Goal: Transaction & Acquisition: Purchase product/service

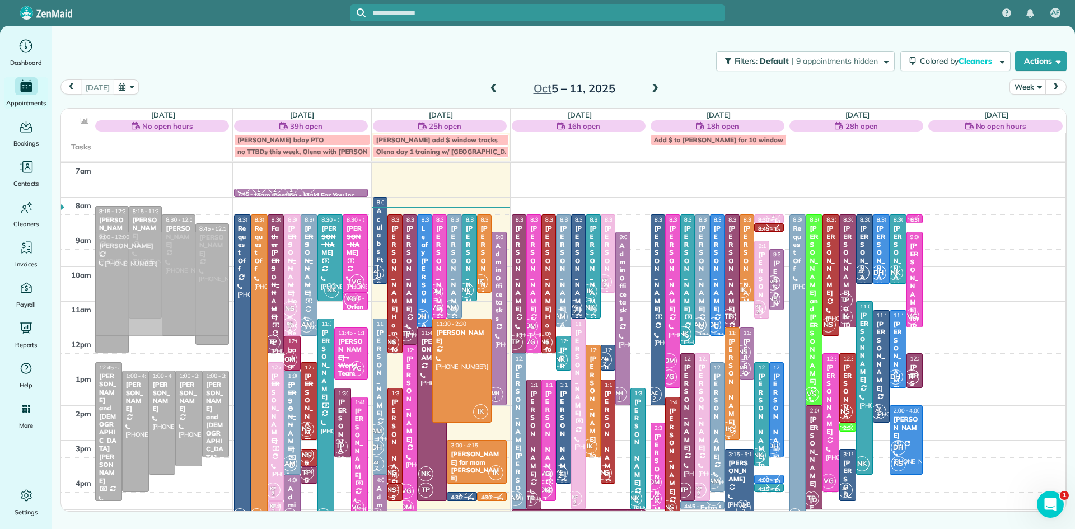
drag, startPoint x: 984, startPoint y: 270, endPoint x: 190, endPoint y: 271, distance: 794.1
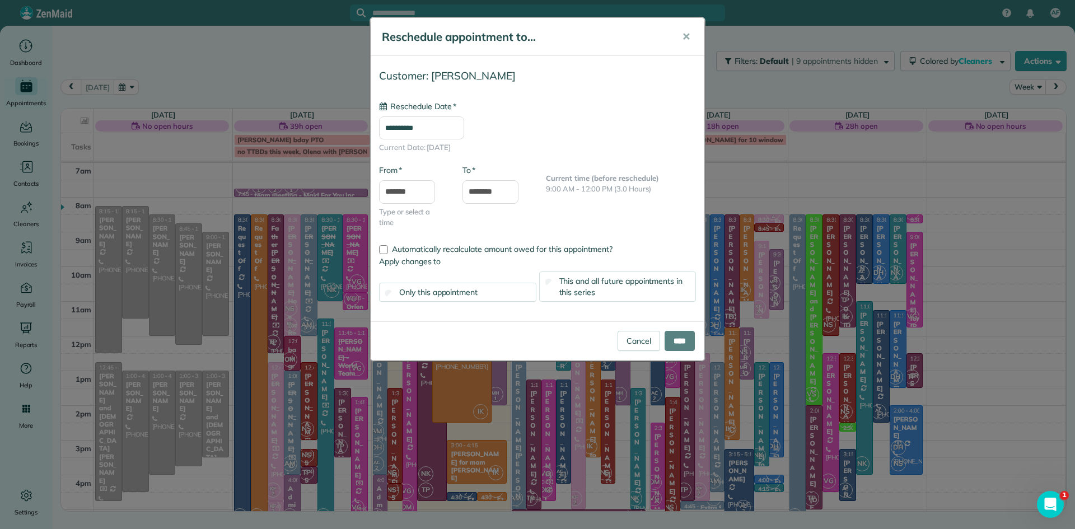
type input "**********"
click at [670, 347] on input "****" at bounding box center [680, 341] width 30 height 20
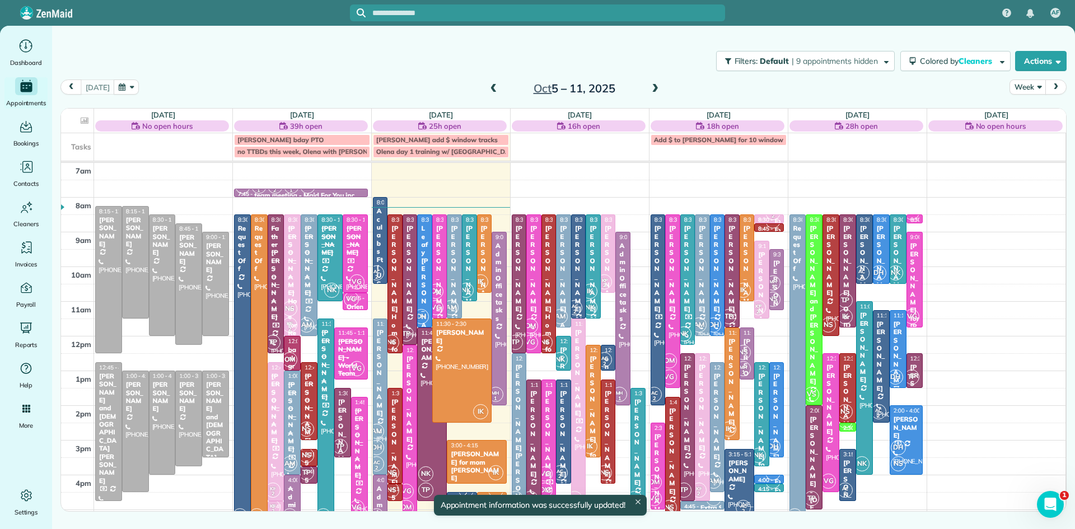
click at [976, 145] on td at bounding box center [996, 145] width 139 height 25
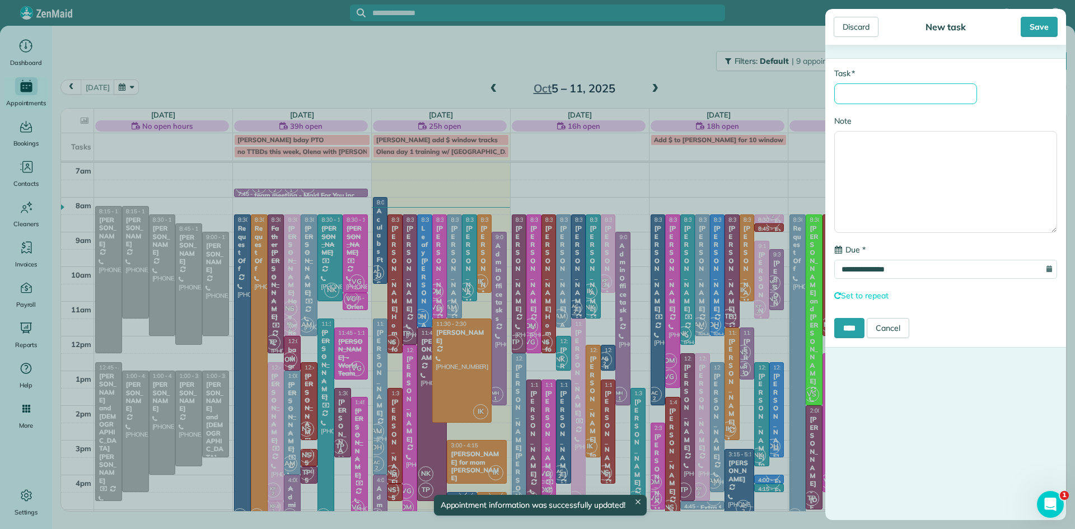
click at [878, 95] on input "* Task" at bounding box center [905, 93] width 143 height 21
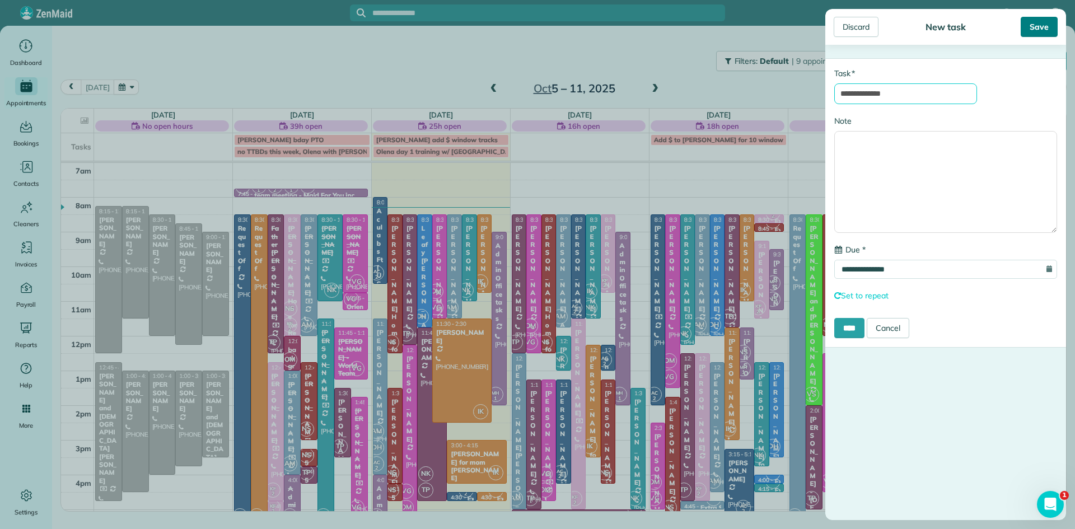
type input "**********"
click at [1038, 29] on div "Save" at bounding box center [1039, 27] width 37 height 20
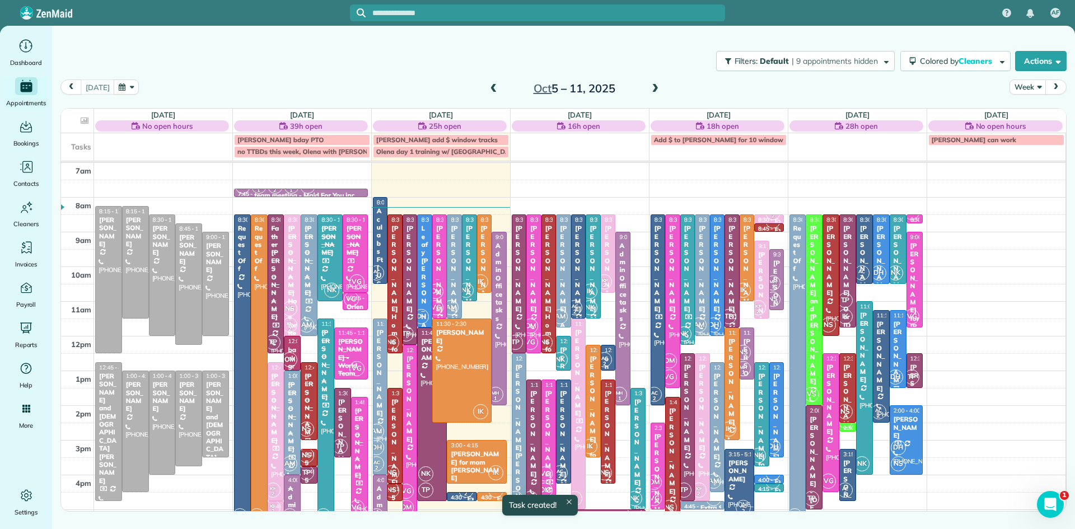
click at [971, 155] on td "[PERSON_NAME] can work" at bounding box center [996, 145] width 139 height 25
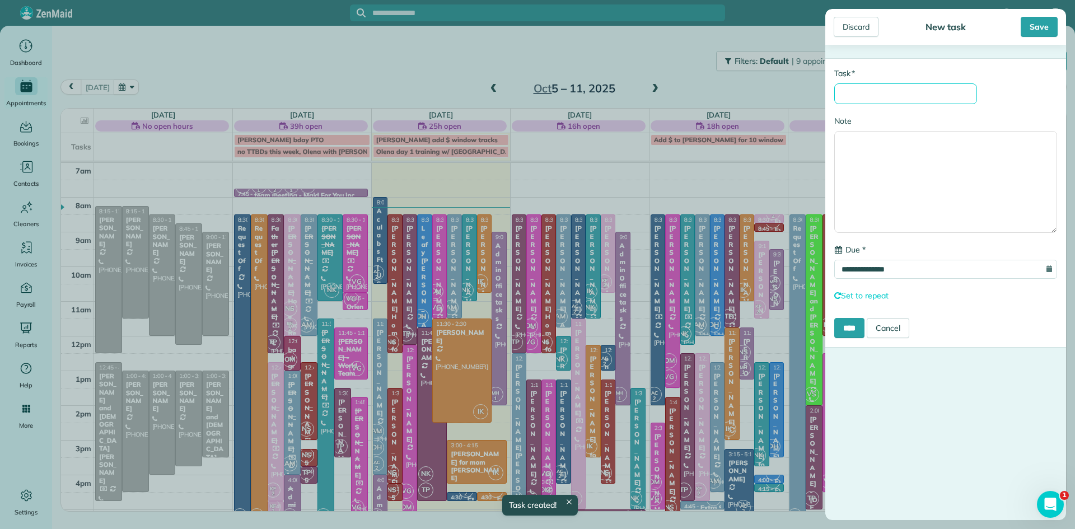
click at [873, 88] on input "* Task" at bounding box center [905, 93] width 143 height 21
click at [865, 99] on input "**********" at bounding box center [905, 93] width 143 height 21
type input "**********"
click at [850, 329] on input "****" at bounding box center [849, 328] width 30 height 20
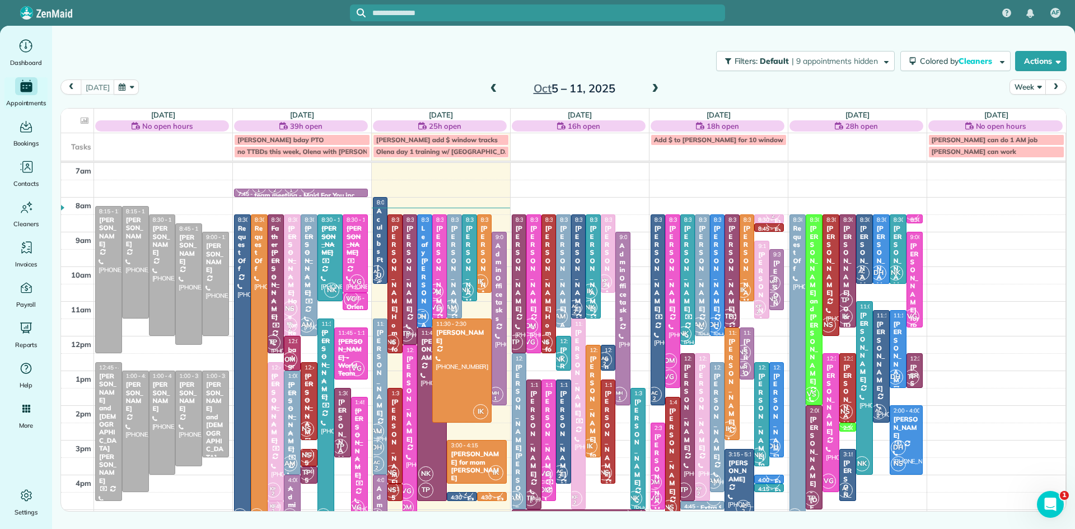
click at [381, 255] on div "Aculabs Ft [US_STATE]" at bounding box center [380, 271] width 8 height 129
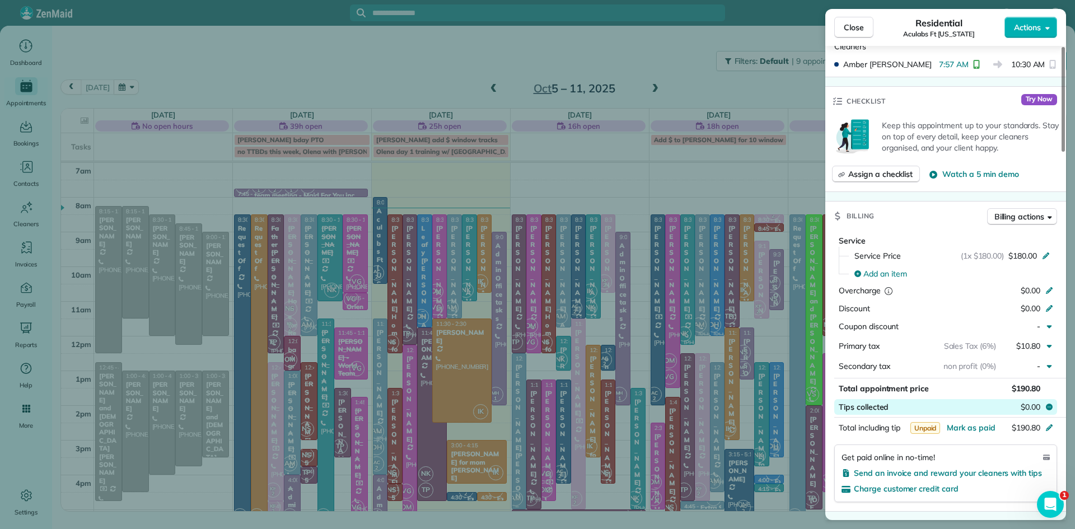
scroll to position [384, 0]
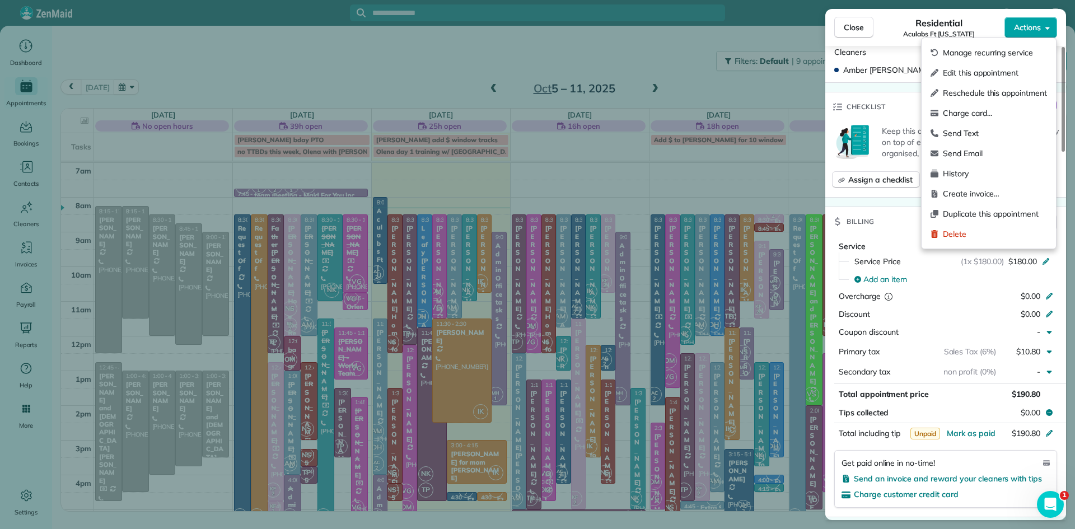
click at [1027, 25] on span "Actions" at bounding box center [1027, 27] width 27 height 11
click at [965, 111] on span "Charge card…" at bounding box center [995, 113] width 104 height 11
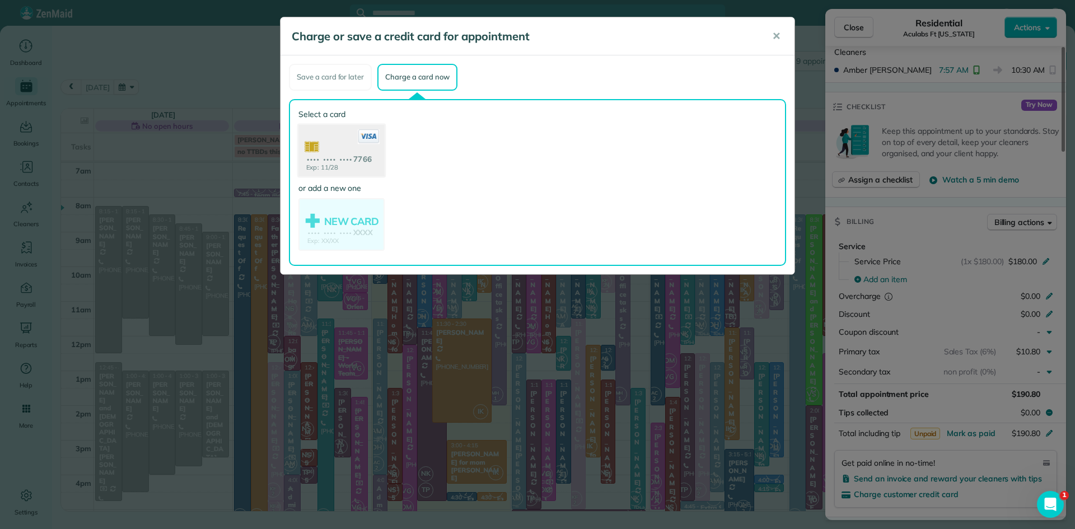
click at [344, 152] on use at bounding box center [341, 151] width 86 height 54
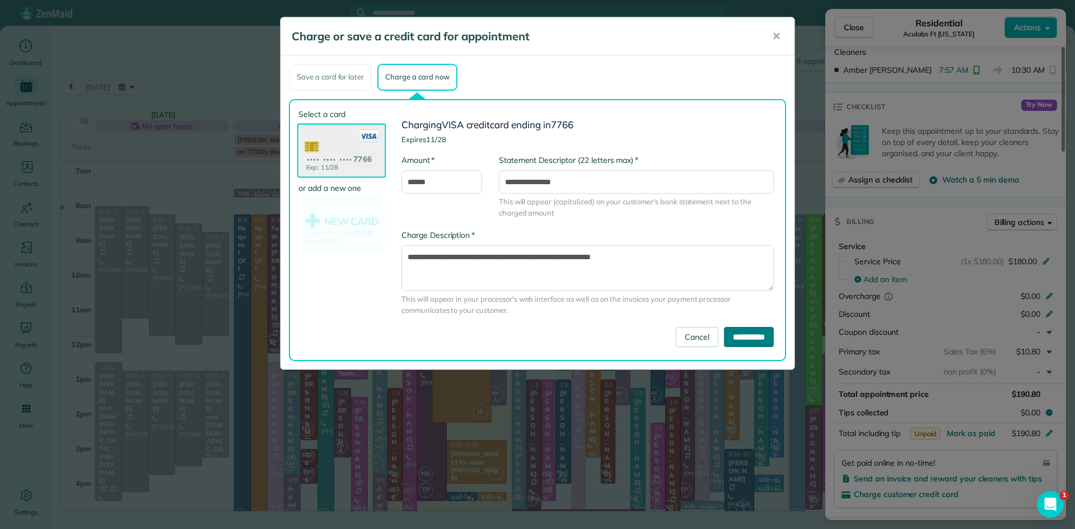
click at [736, 336] on input "**********" at bounding box center [749, 337] width 50 height 20
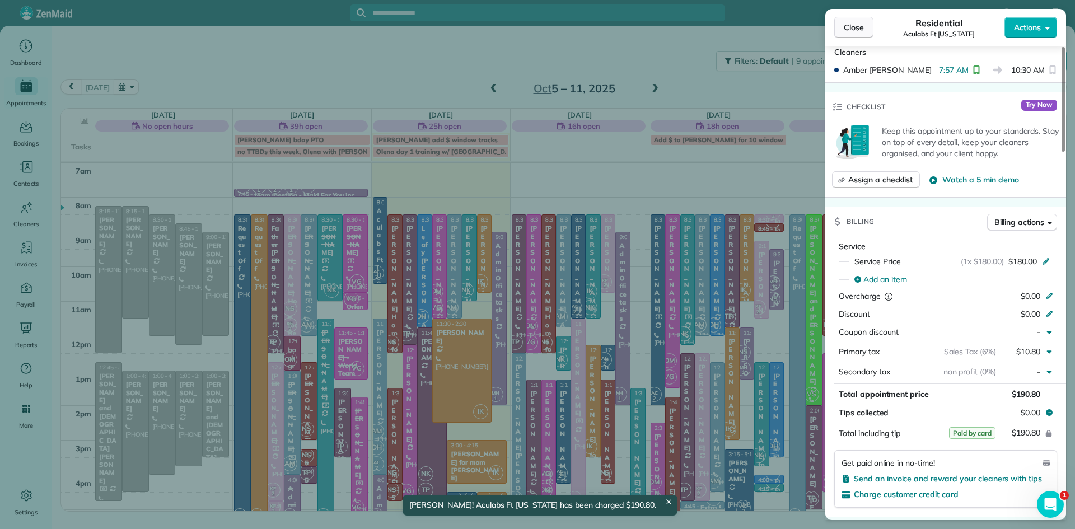
click at [853, 26] on span "Close" at bounding box center [854, 27] width 20 height 11
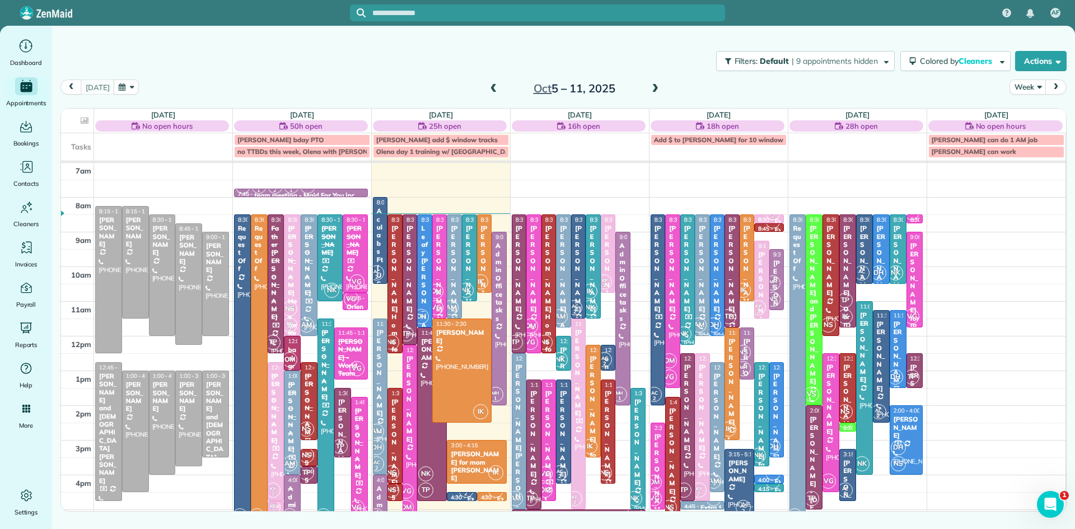
click at [395, 298] on div "[PERSON_NAME] Home for Retired Priests - behind Archbishop [PERSON_NAME]" at bounding box center [395, 430] width 8 height 410
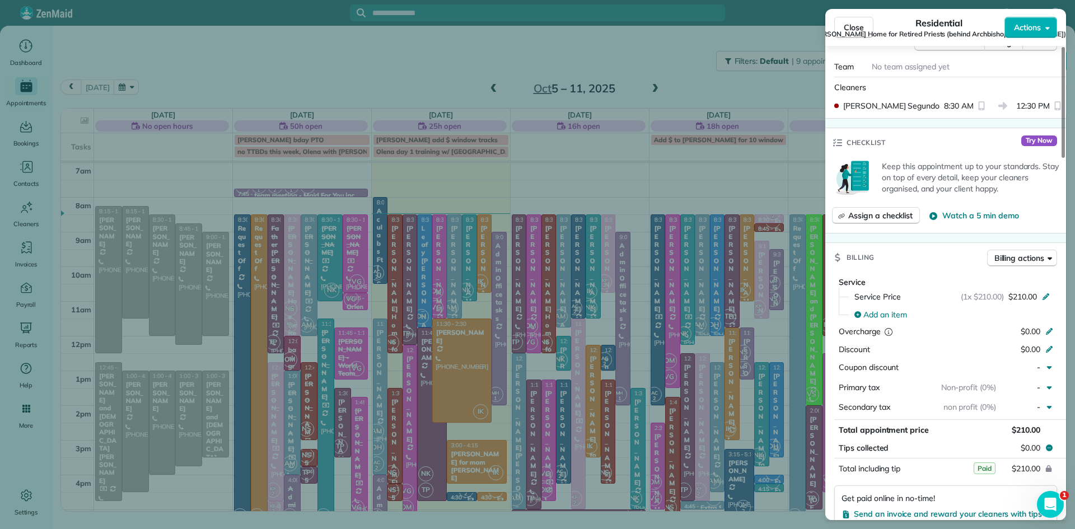
scroll to position [558, 0]
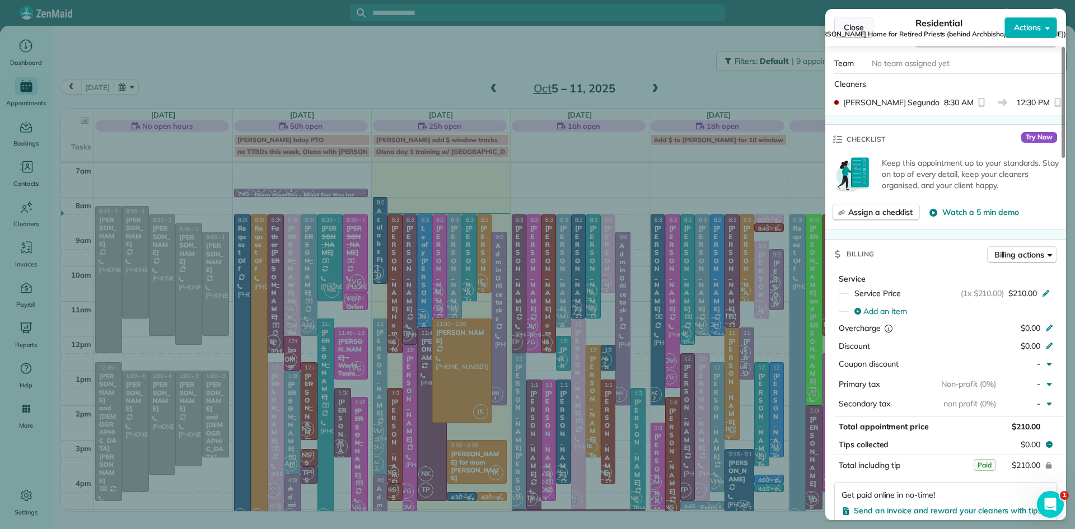
click at [848, 24] on span "Close" at bounding box center [854, 27] width 20 height 11
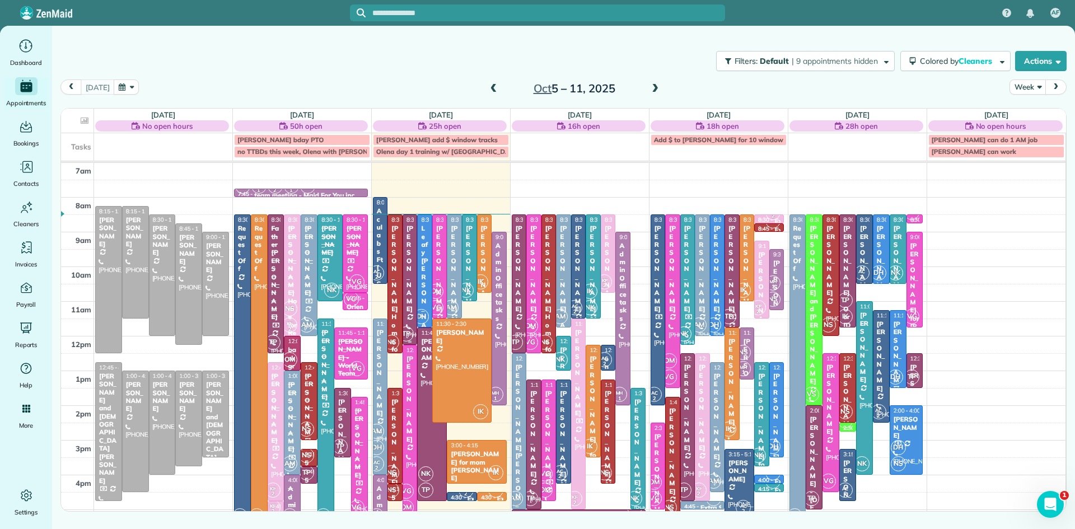
click at [411, 319] on div at bounding box center [410, 279] width 14 height 129
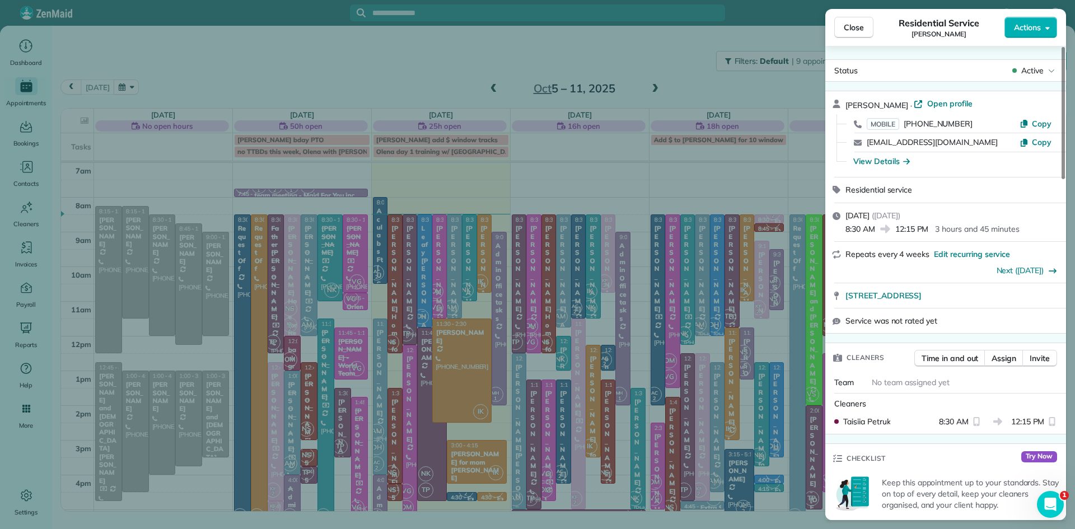
click at [845, 33] on button "Close" at bounding box center [853, 27] width 39 height 21
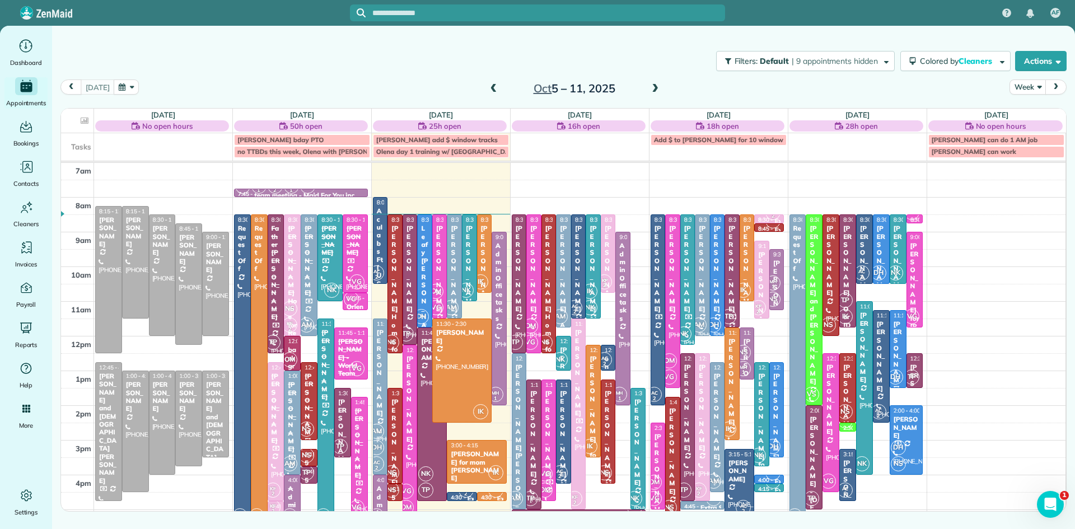
click at [428, 267] on div "Leafy [PERSON_NAME]" at bounding box center [425, 285] width 8 height 121
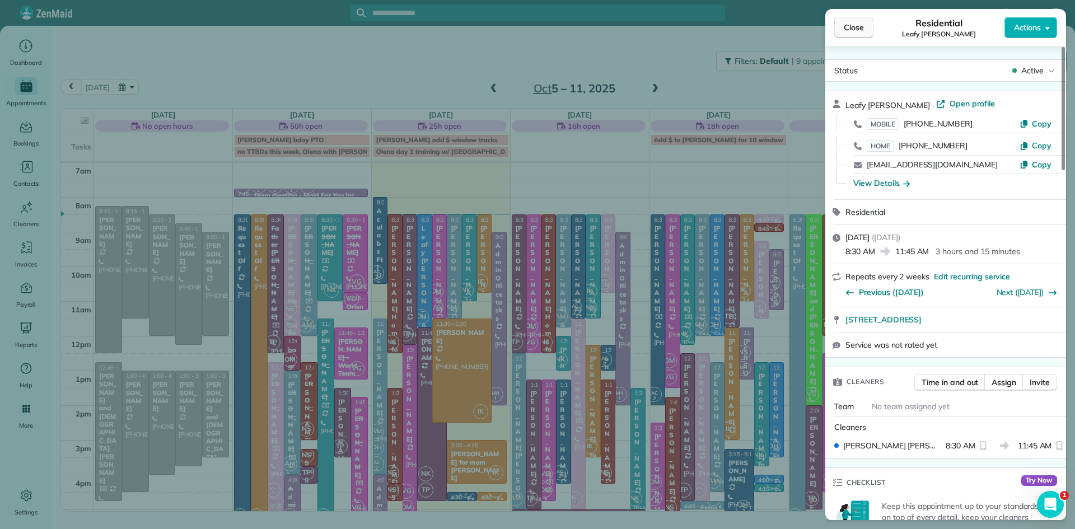
click at [850, 27] on span "Close" at bounding box center [854, 27] width 20 height 11
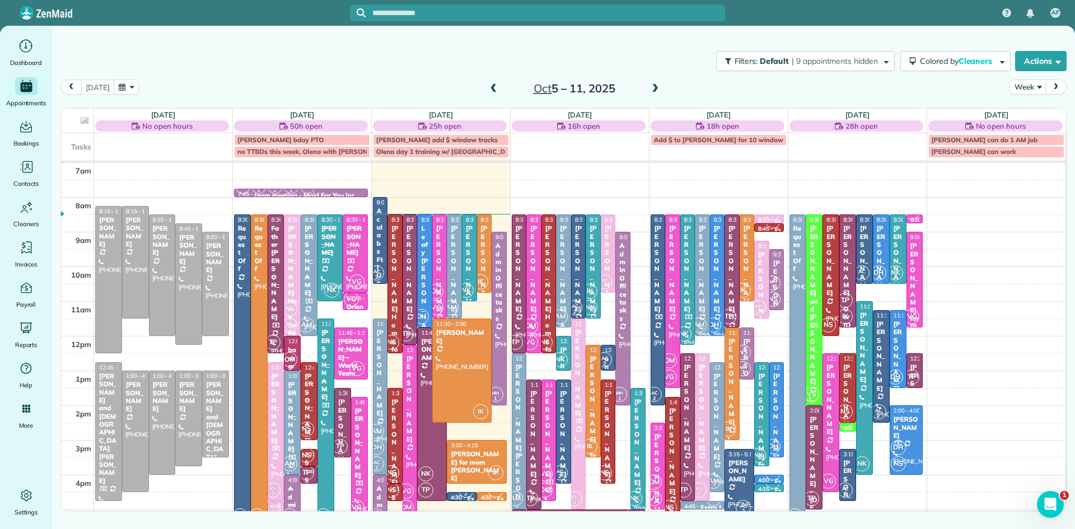
click at [439, 299] on div "OM VG" at bounding box center [436, 299] width 16 height 32
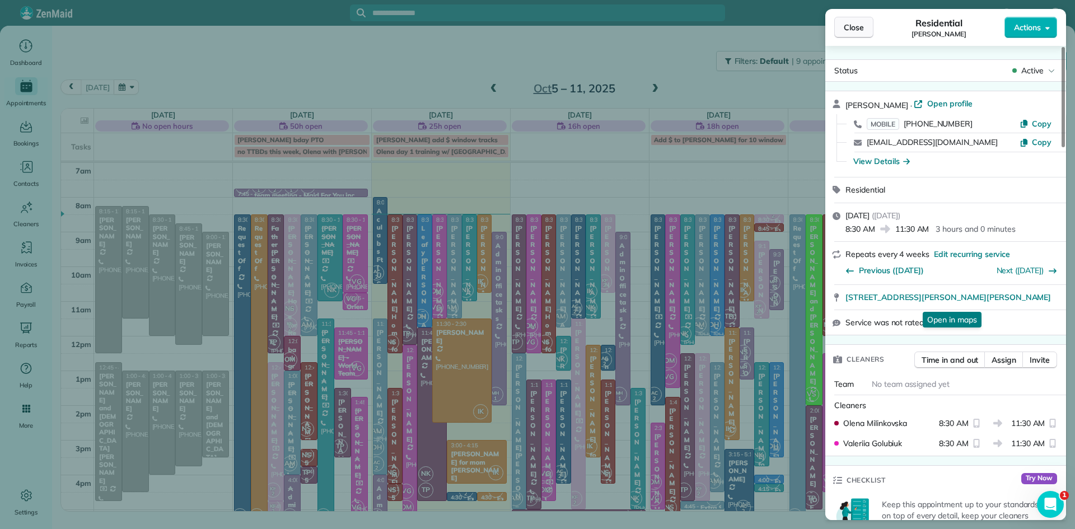
click at [845, 30] on span "Close" at bounding box center [854, 27] width 20 height 11
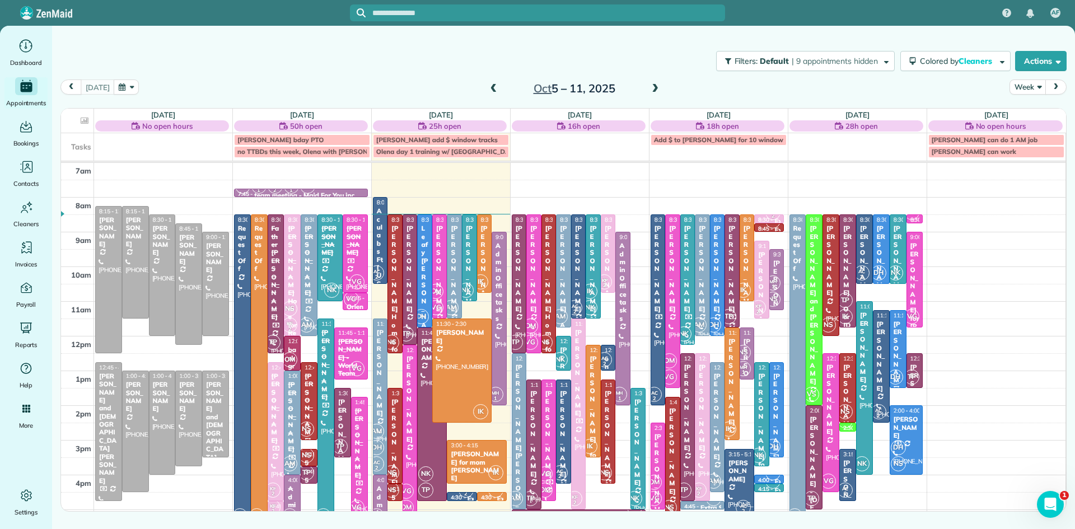
click at [454, 278] on div "[PERSON_NAME]" at bounding box center [454, 269] width 8 height 88
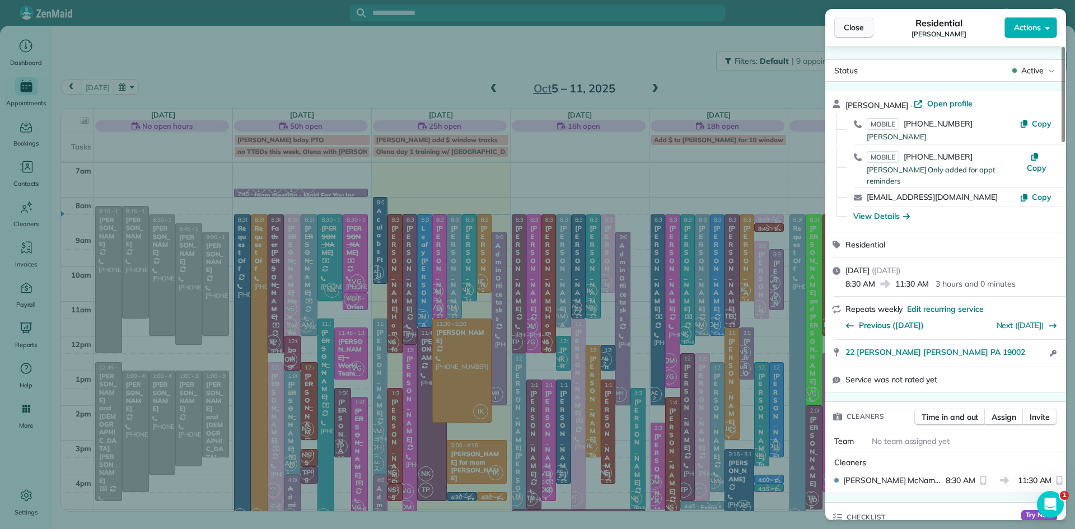
click at [846, 29] on span "Close" at bounding box center [854, 27] width 20 height 11
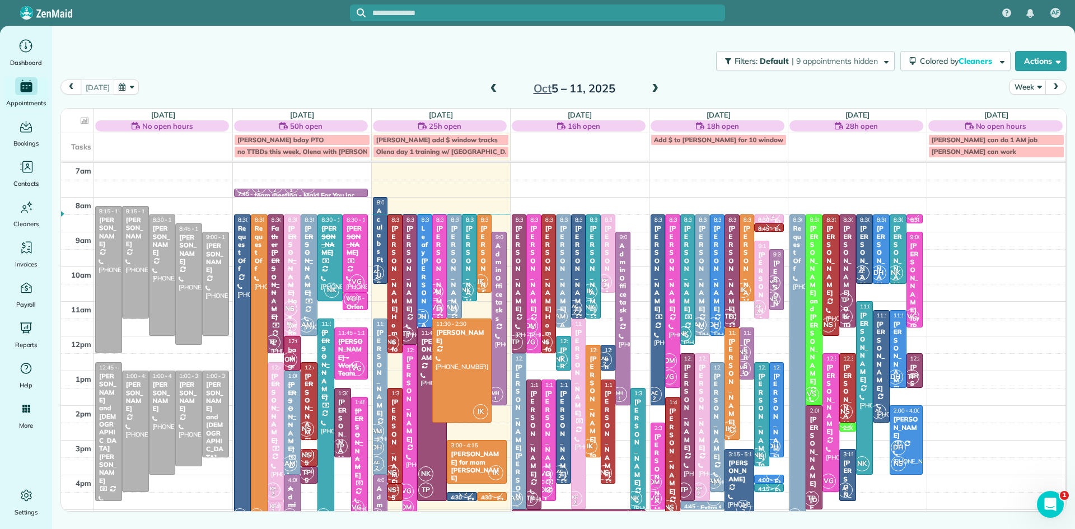
click at [484, 271] on div "[PERSON_NAME]" at bounding box center [484, 269] width 8 height 88
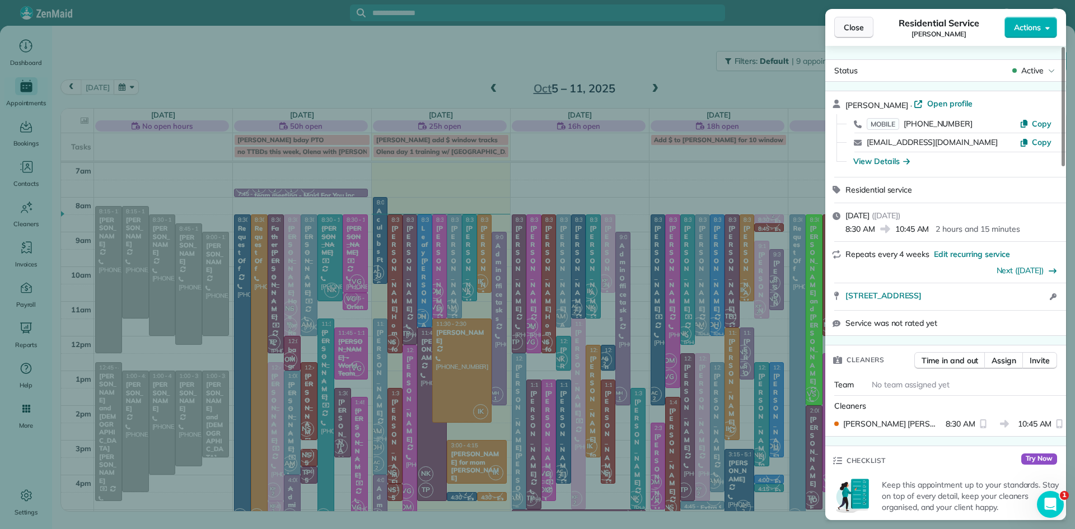
click at [852, 32] on span "Close" at bounding box center [854, 27] width 20 height 11
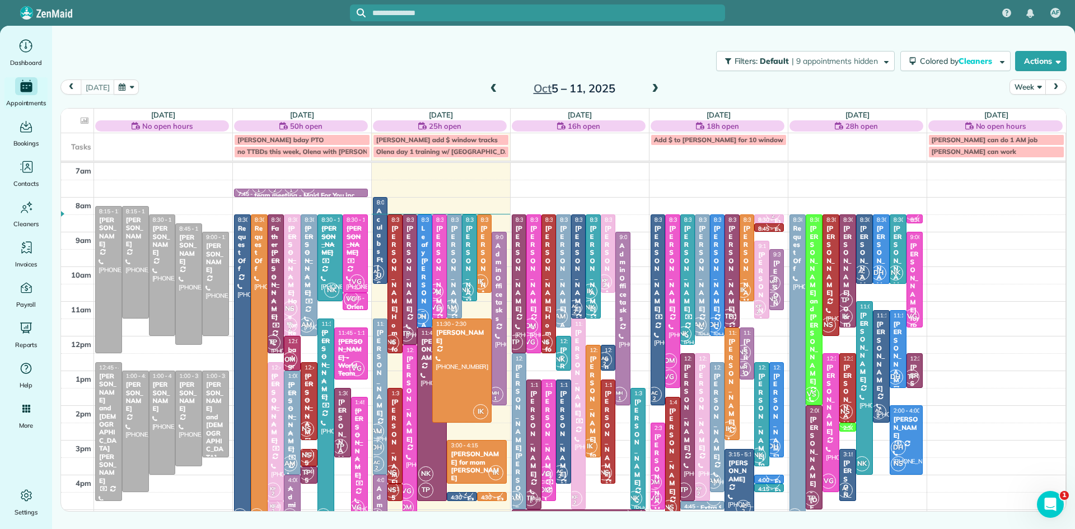
click at [466, 295] on span "NK" at bounding box center [466, 290] width 15 height 15
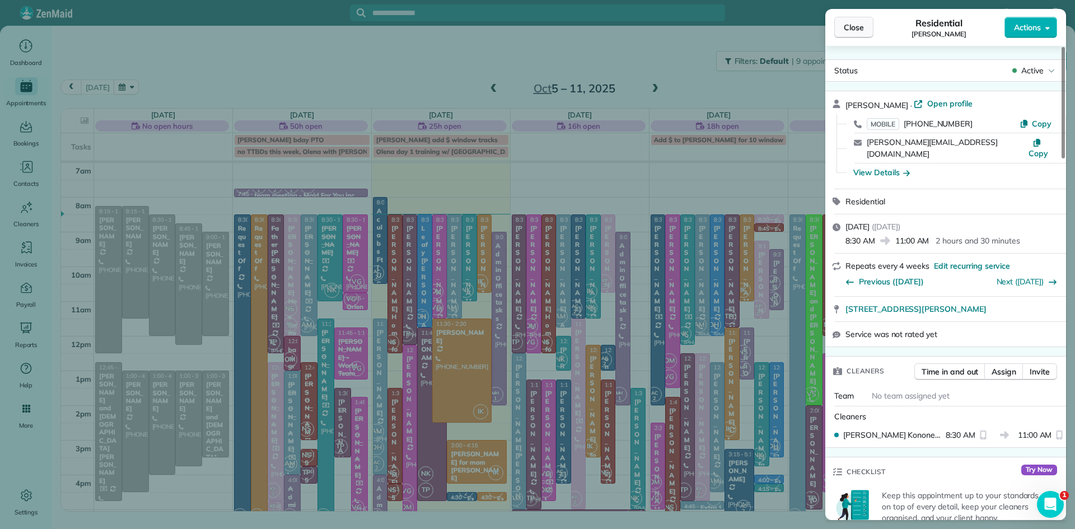
click at [856, 27] on span "Close" at bounding box center [854, 27] width 20 height 11
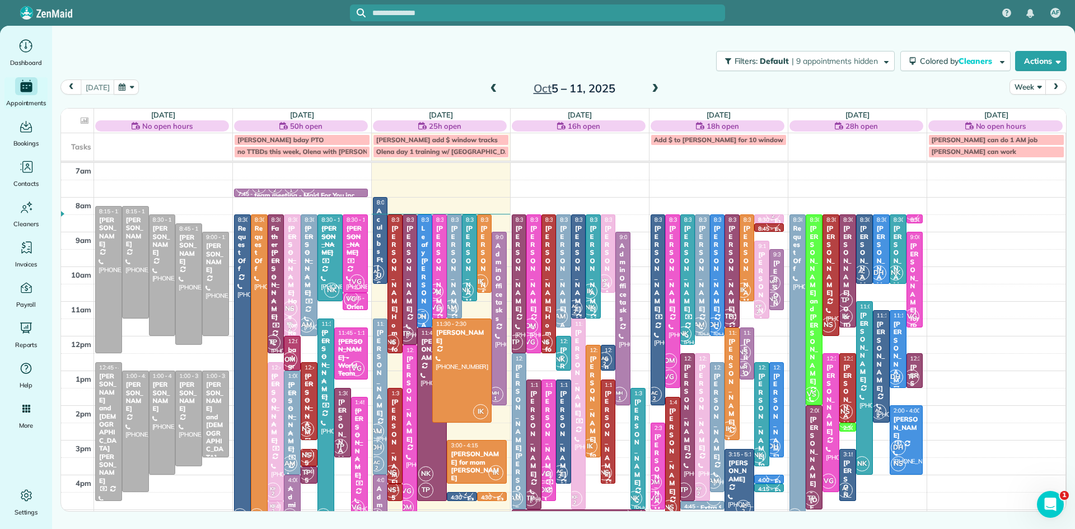
click at [485, 245] on div "[PERSON_NAME]" at bounding box center [484, 269] width 8 height 88
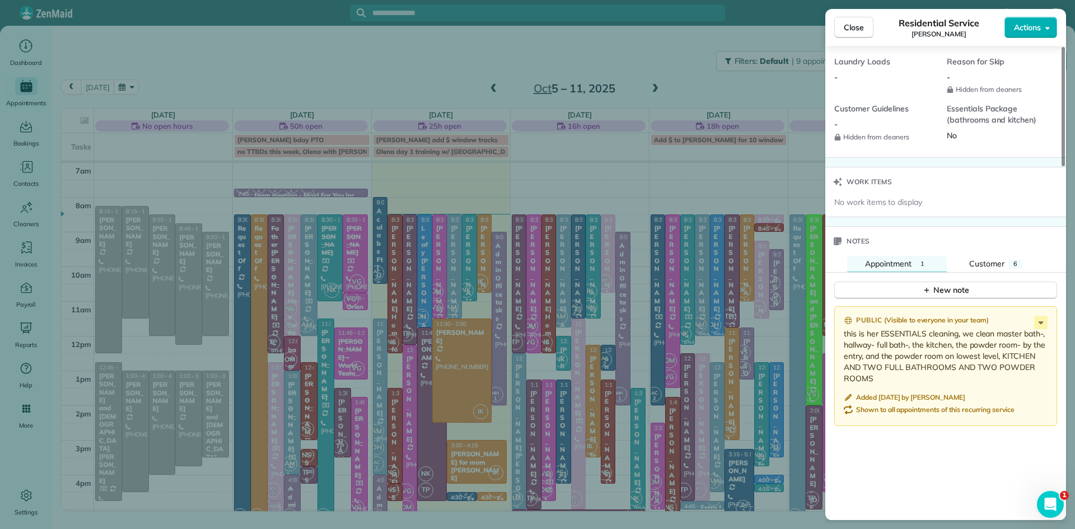
scroll to position [1127, 0]
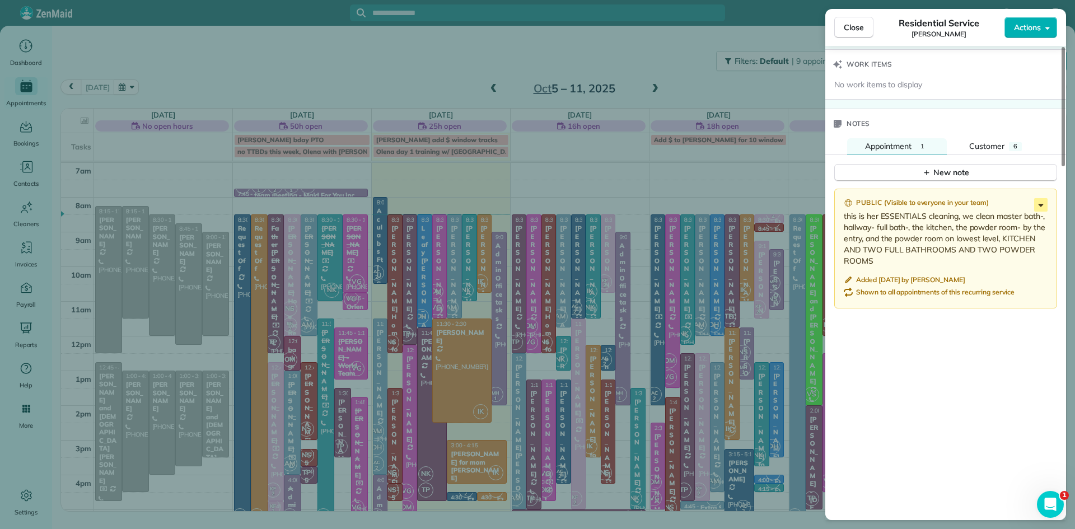
click at [1041, 212] on icon at bounding box center [1040, 204] width 13 height 13
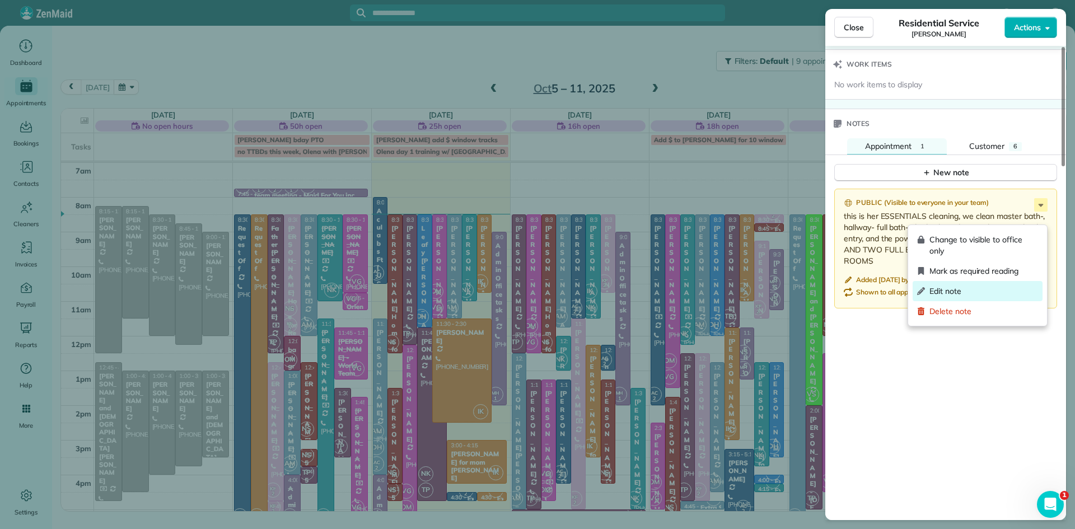
click at [951, 289] on span "Edit note" at bounding box center [984, 291] width 109 height 11
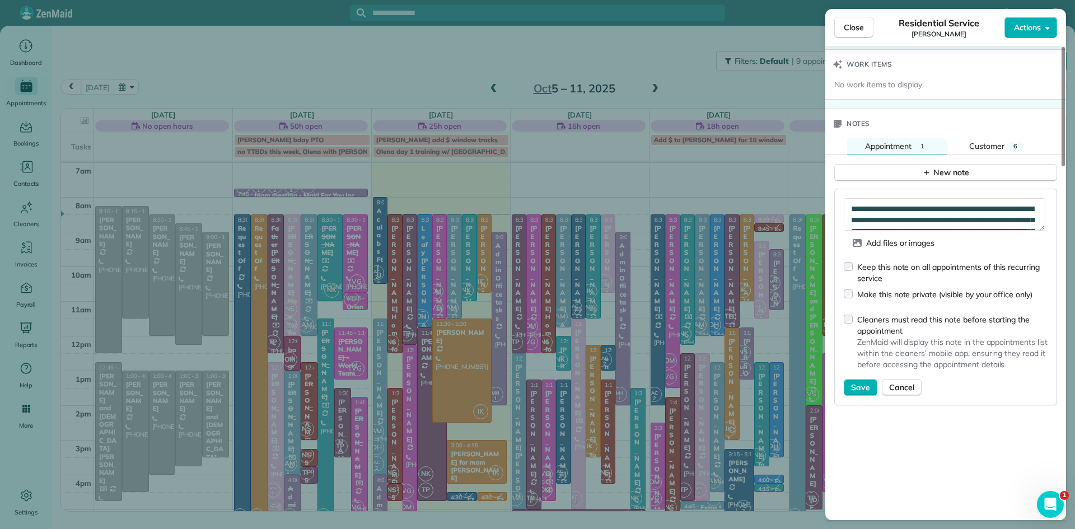
scroll to position [34, 0]
click at [944, 231] on textarea "**********" at bounding box center [945, 214] width 202 height 32
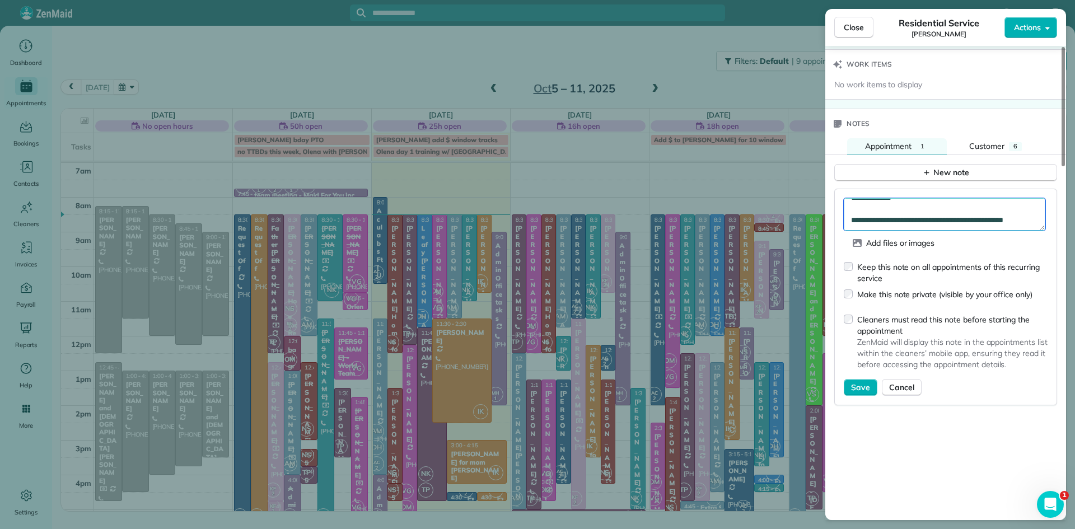
scroll to position [62, 0]
type textarea "**********"
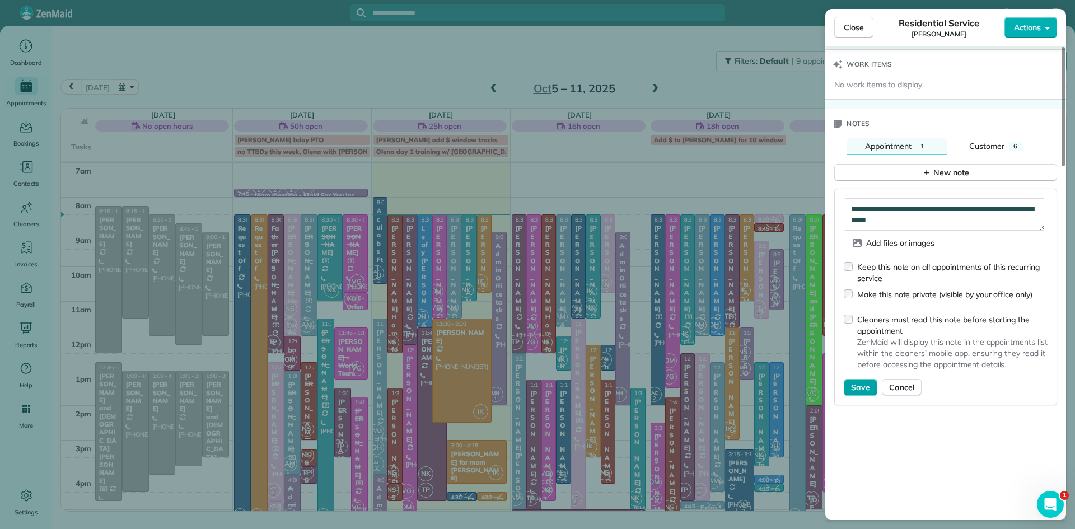
click at [857, 393] on span "Save" at bounding box center [860, 387] width 19 height 11
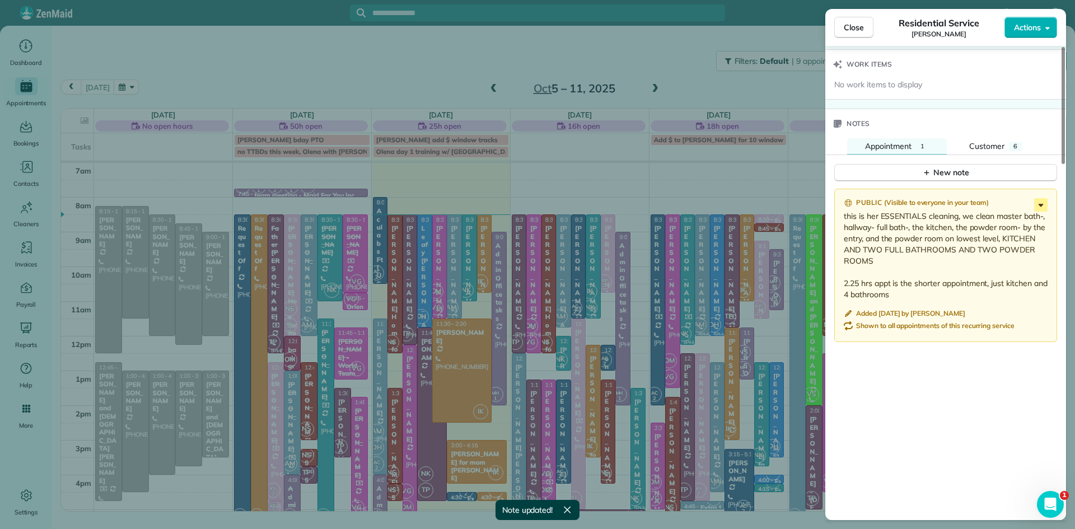
click at [1036, 212] on icon at bounding box center [1040, 204] width 13 height 13
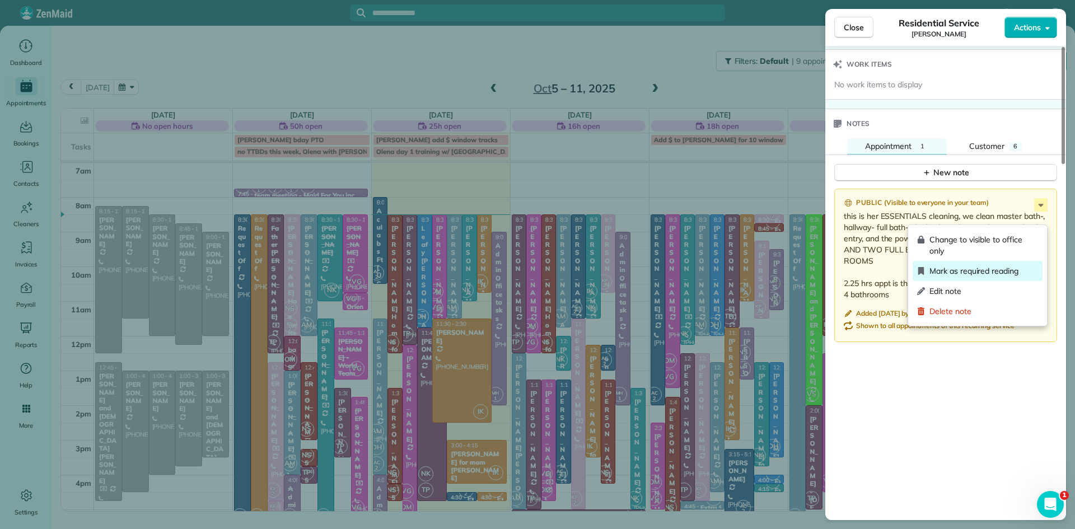
click at [996, 272] on span "Mark as required reading" at bounding box center [984, 270] width 109 height 11
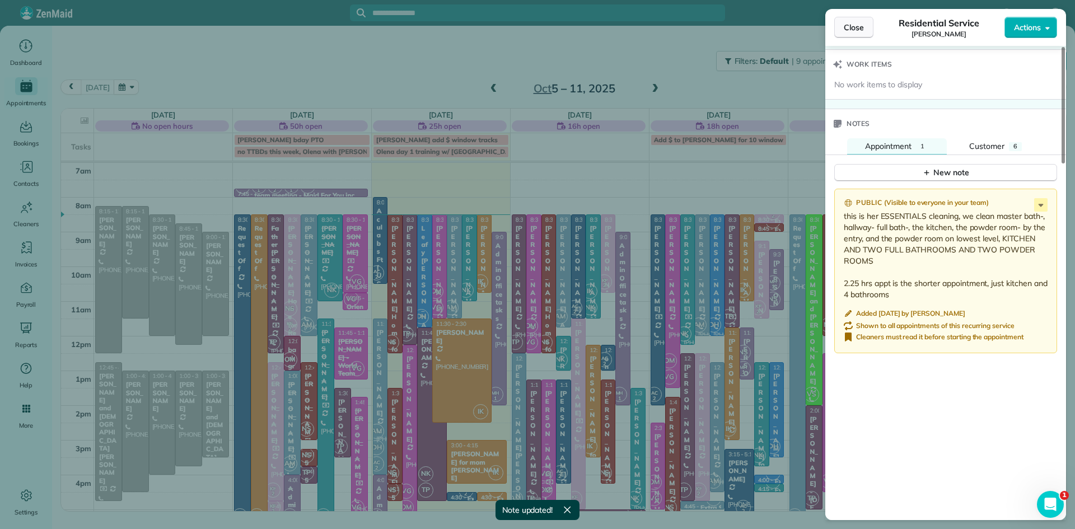
click at [854, 22] on span "Close" at bounding box center [854, 27] width 20 height 11
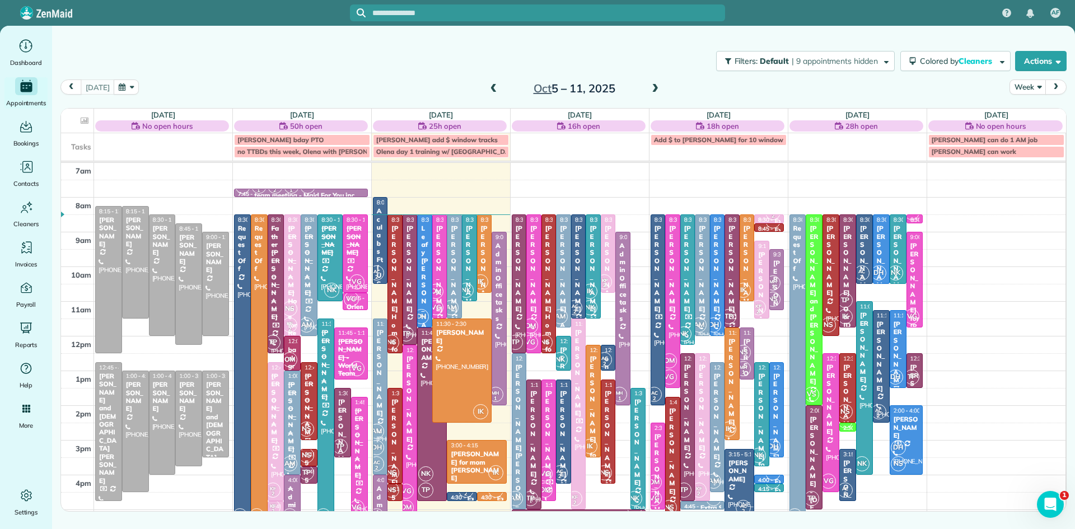
click at [654, 93] on span at bounding box center [655, 89] width 12 height 10
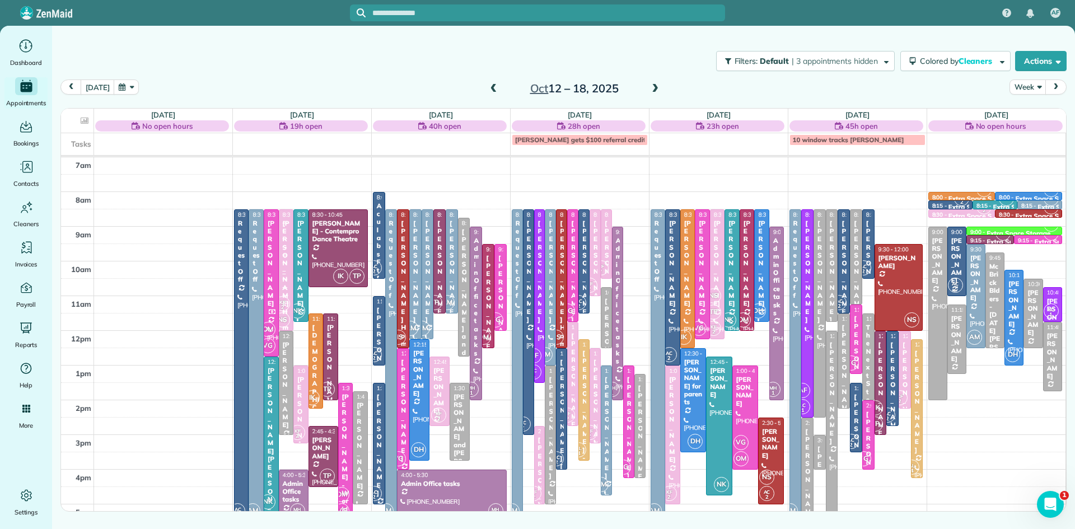
click at [655, 92] on span at bounding box center [655, 89] width 12 height 10
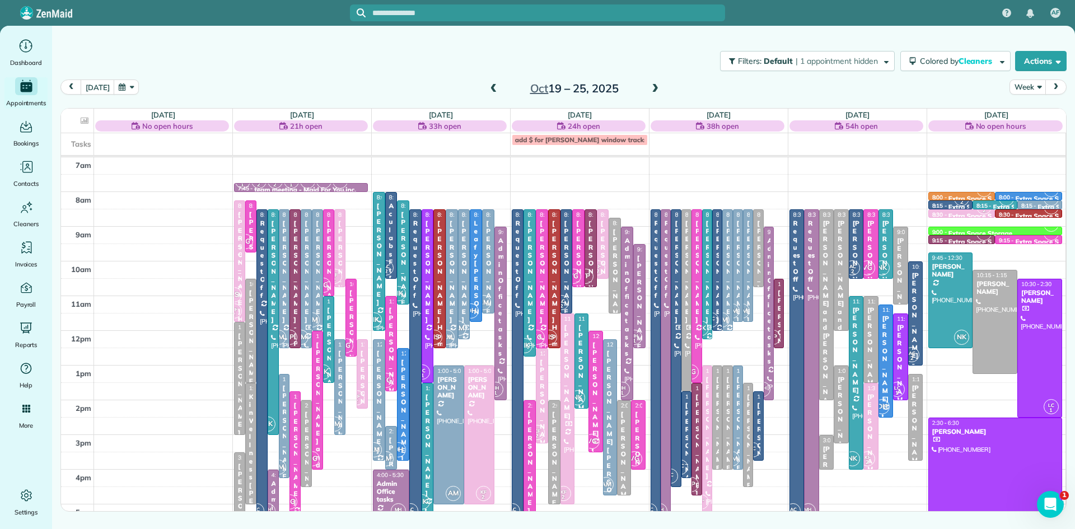
click at [451, 325] on div at bounding box center [451, 279] width 11 height 138
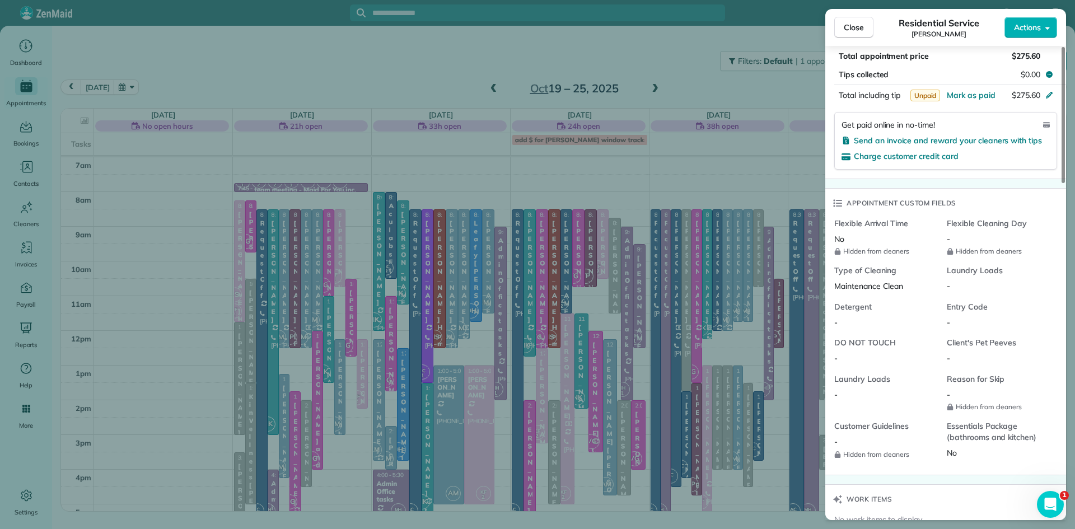
scroll to position [1173, 0]
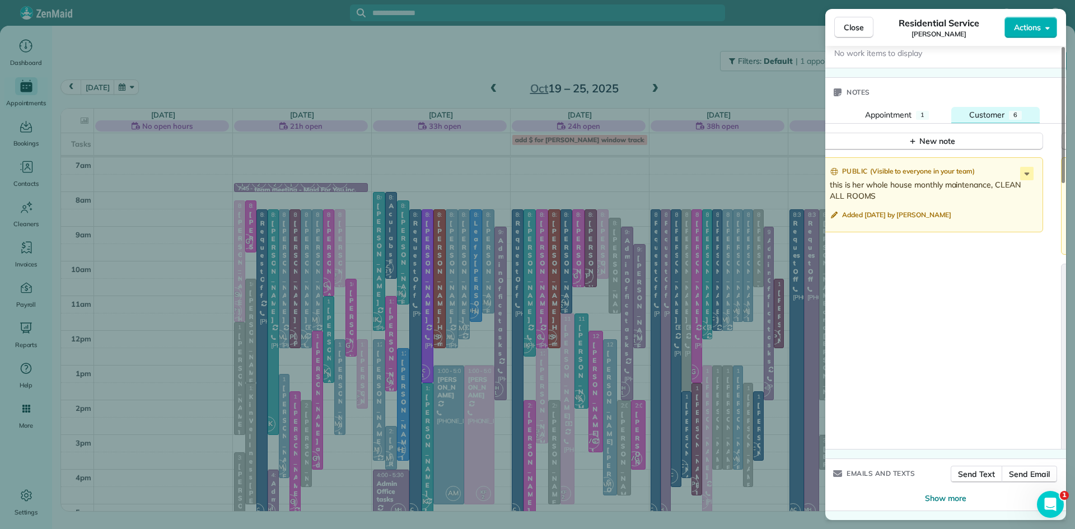
click at [983, 116] on span "Customer" at bounding box center [986, 115] width 35 height 10
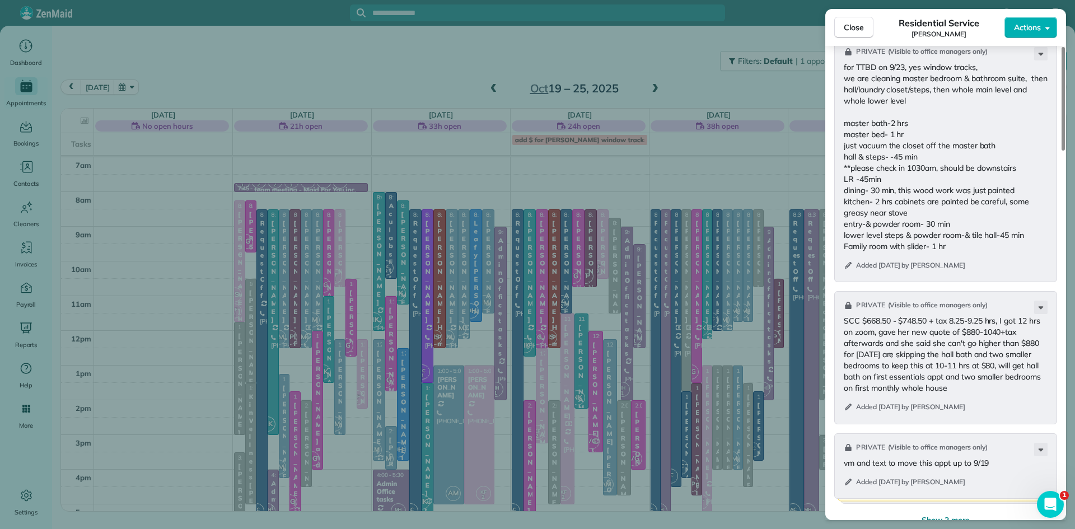
scroll to position [1517, 0]
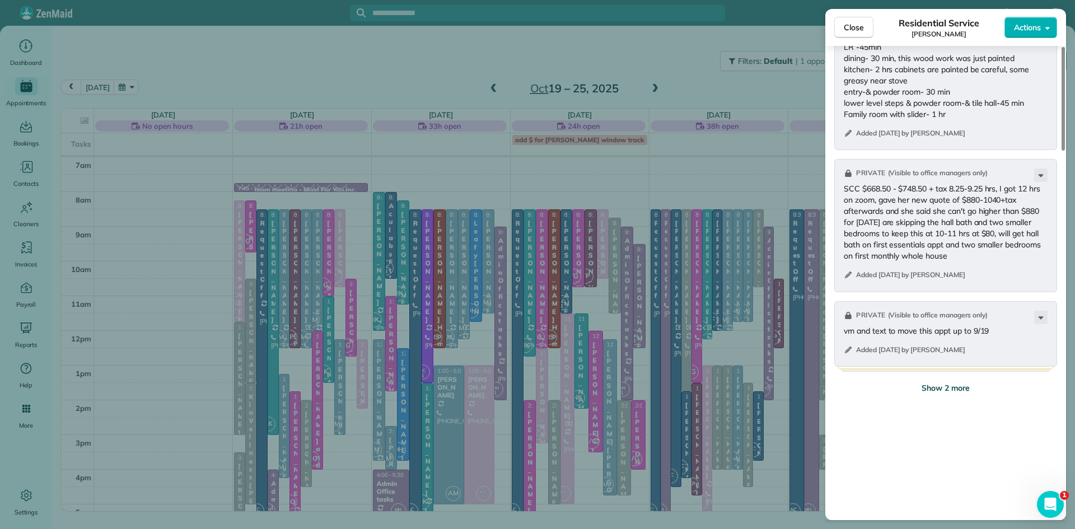
click at [950, 394] on span "Show 2 more" at bounding box center [946, 387] width 48 height 11
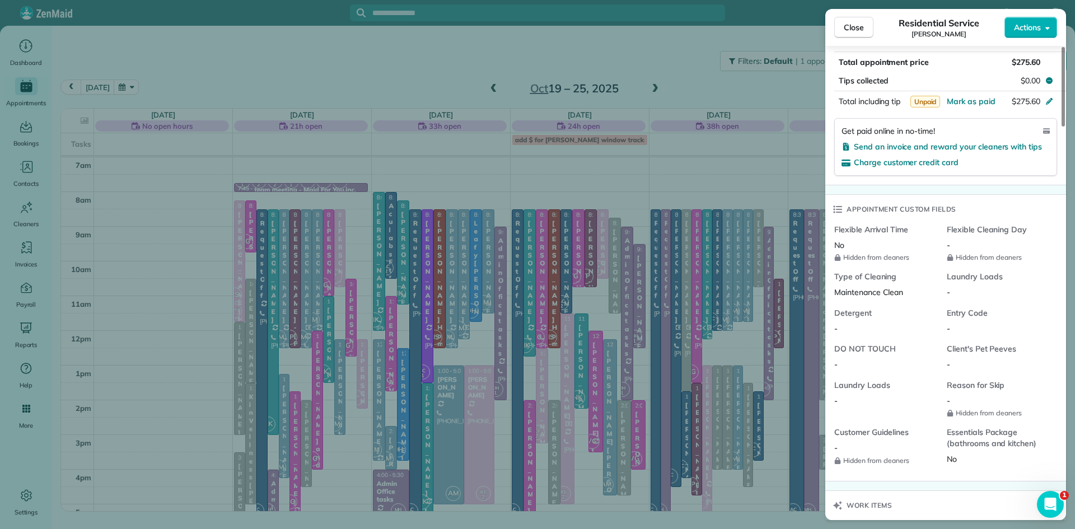
scroll to position [1010, 0]
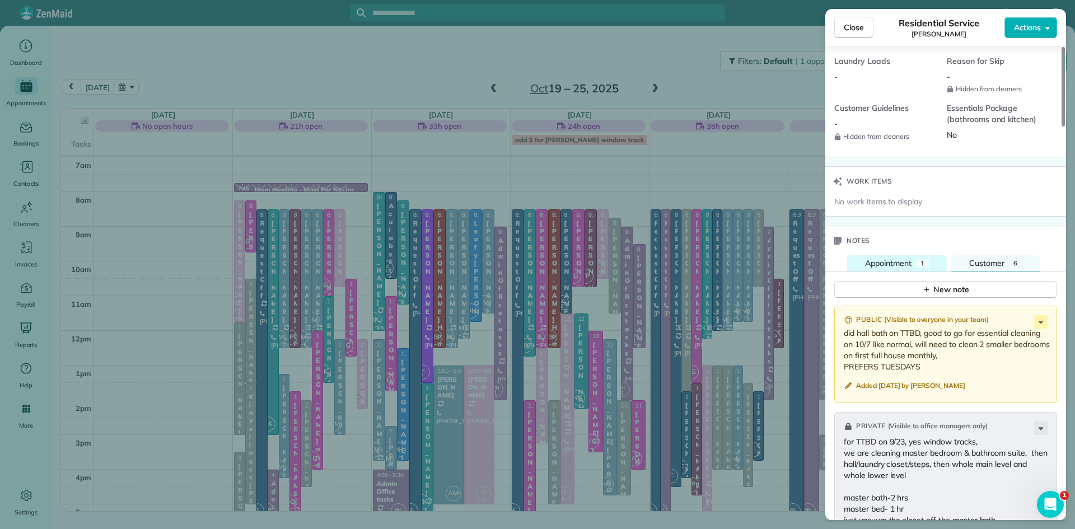
click at [905, 268] on span "Appointment" at bounding box center [888, 263] width 46 height 10
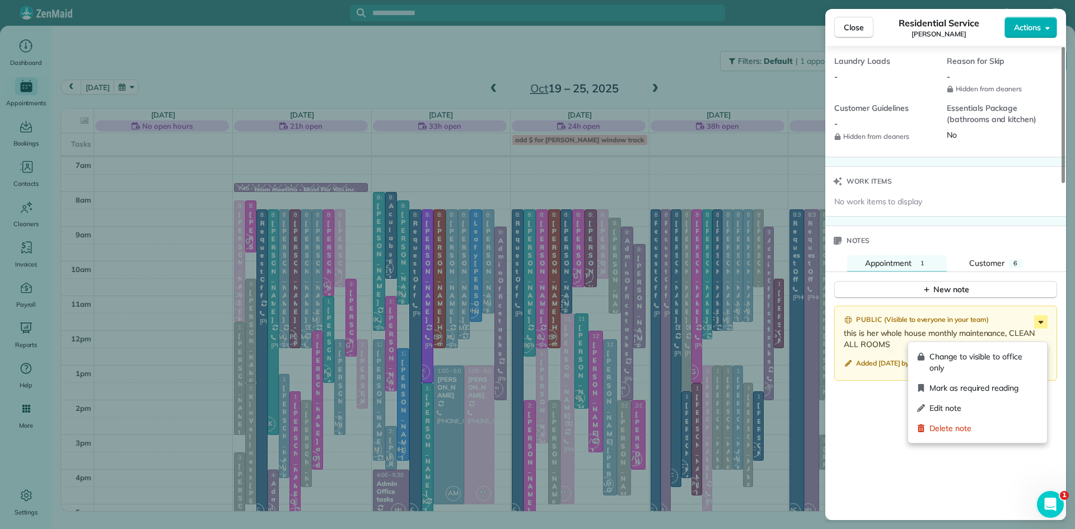
click at [1045, 329] on icon at bounding box center [1040, 321] width 13 height 13
click at [953, 407] on span "Edit note" at bounding box center [984, 408] width 109 height 11
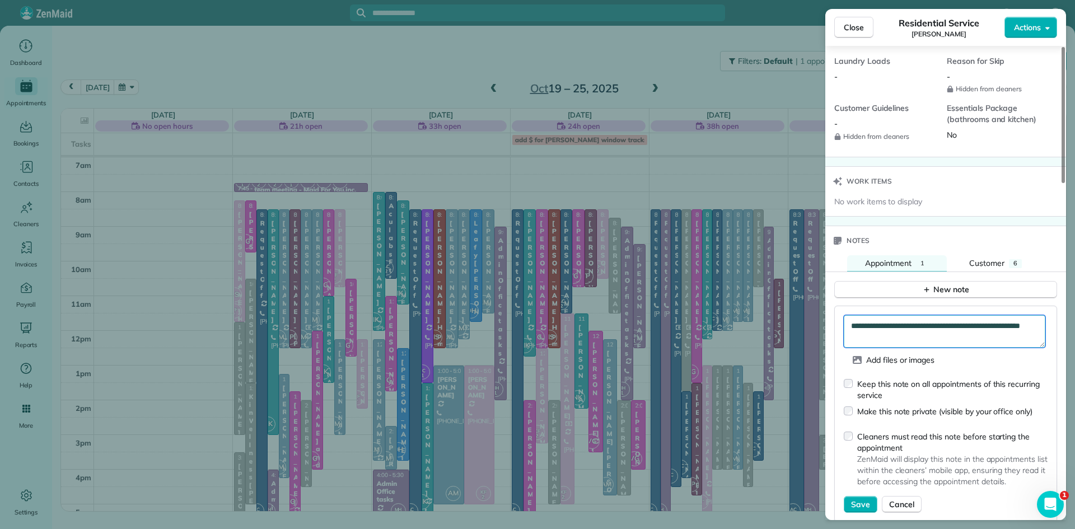
click at [941, 348] on textarea "**********" at bounding box center [945, 331] width 202 height 32
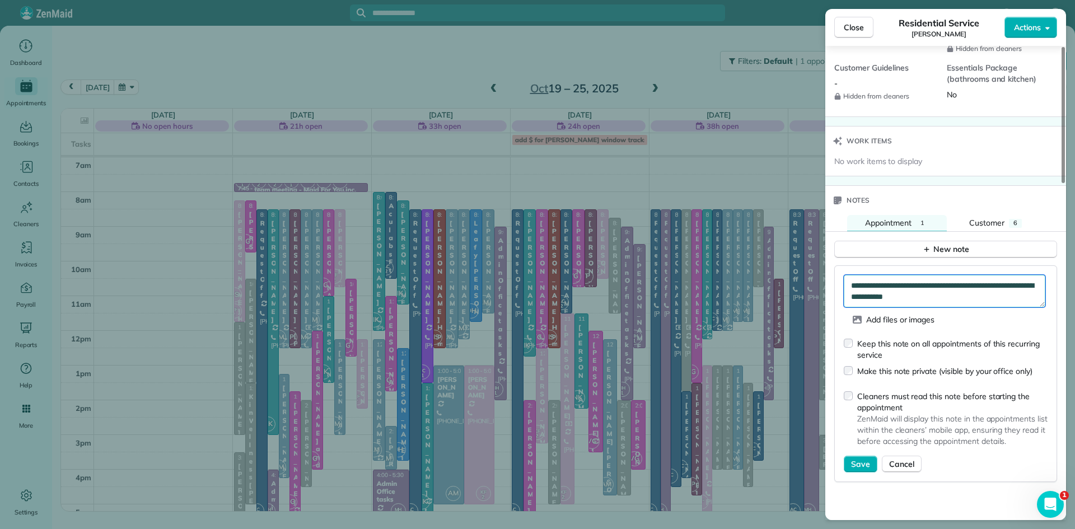
scroll to position [1052, 0]
type textarea "**********"
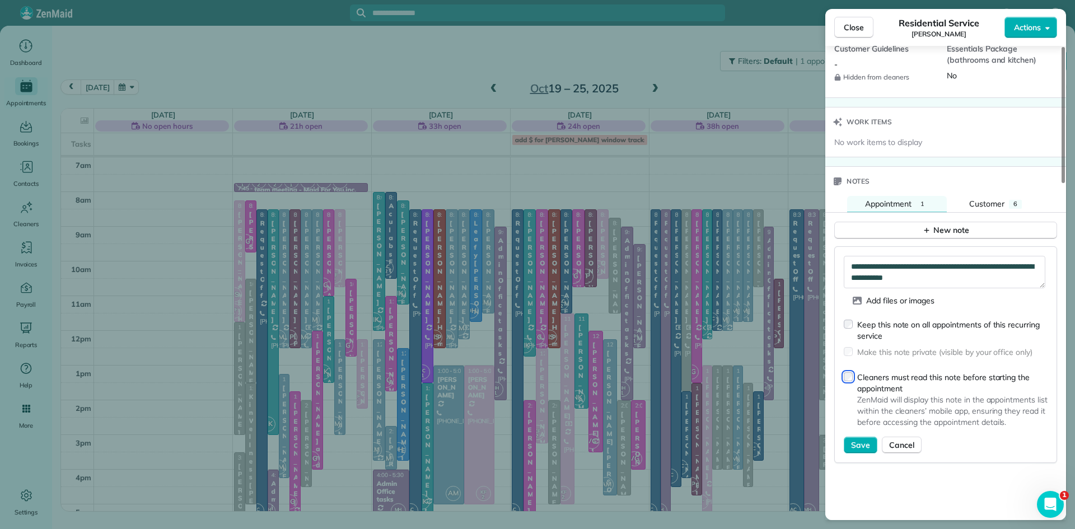
scroll to position [1070, 0]
drag, startPoint x: 860, startPoint y: 455, endPoint x: 869, endPoint y: 455, distance: 9.0
click at [860, 450] on span "Save" at bounding box center [860, 444] width 19 height 11
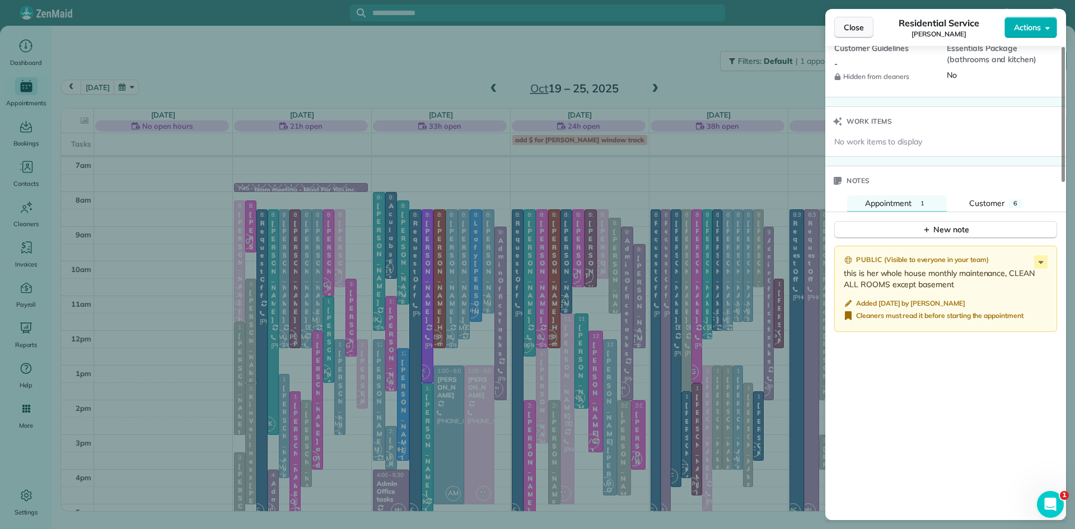
click at [855, 26] on span "Close" at bounding box center [854, 27] width 20 height 11
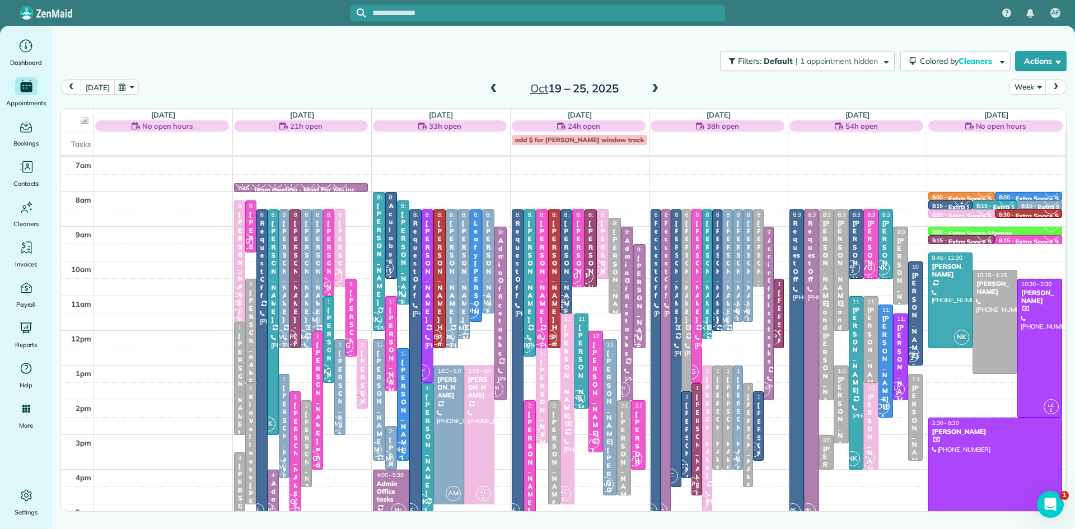
click at [91, 88] on button "[DATE]" at bounding box center [98, 87] width 34 height 15
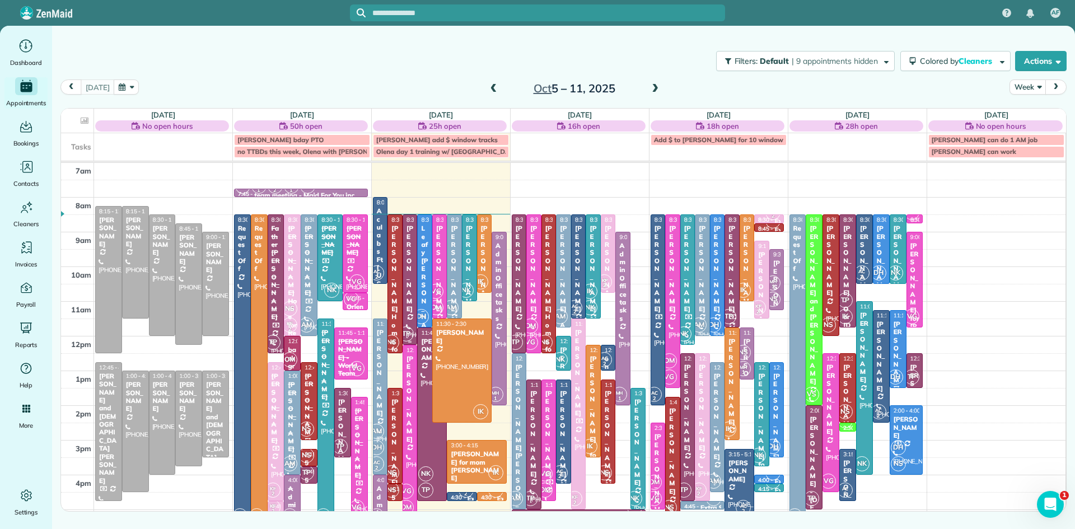
click at [410, 283] on div "[PERSON_NAME]" at bounding box center [410, 269] width 8 height 88
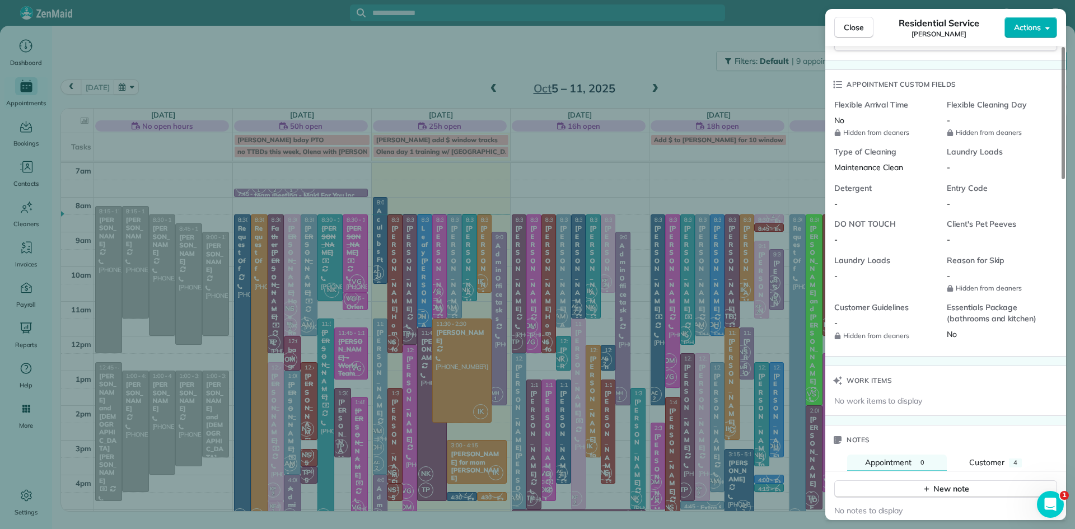
scroll to position [1220, 0]
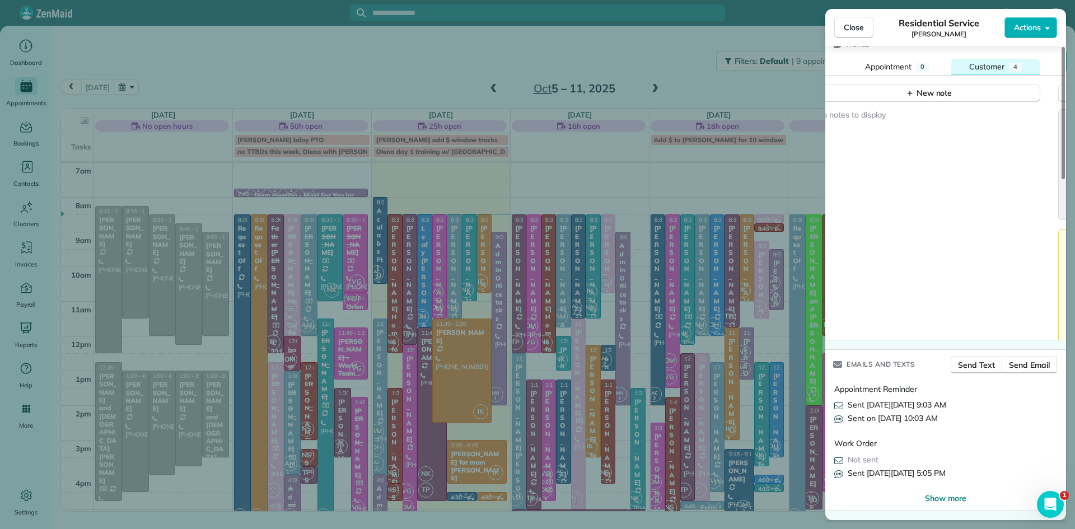
click at [998, 66] on span "Customer" at bounding box center [986, 67] width 35 height 10
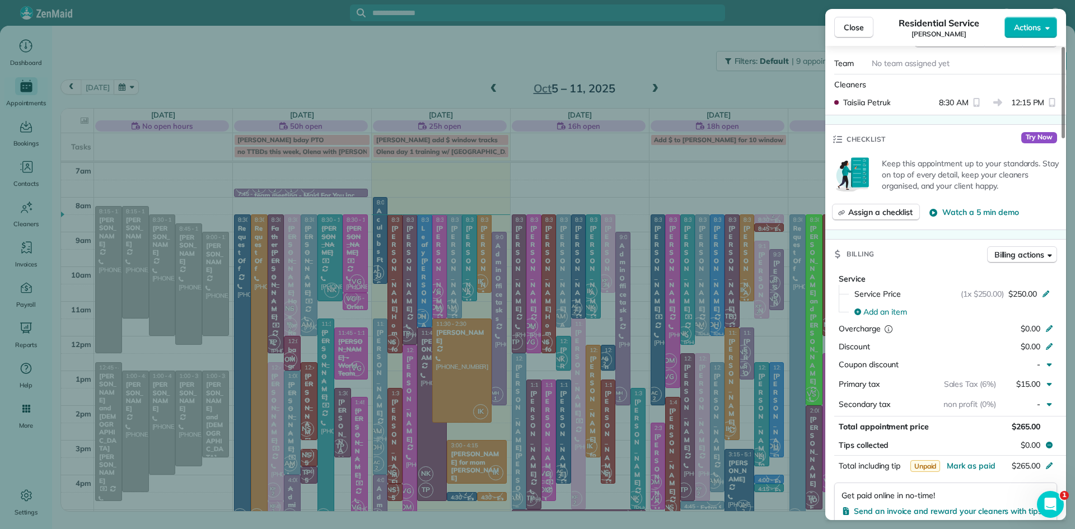
scroll to position [389, 0]
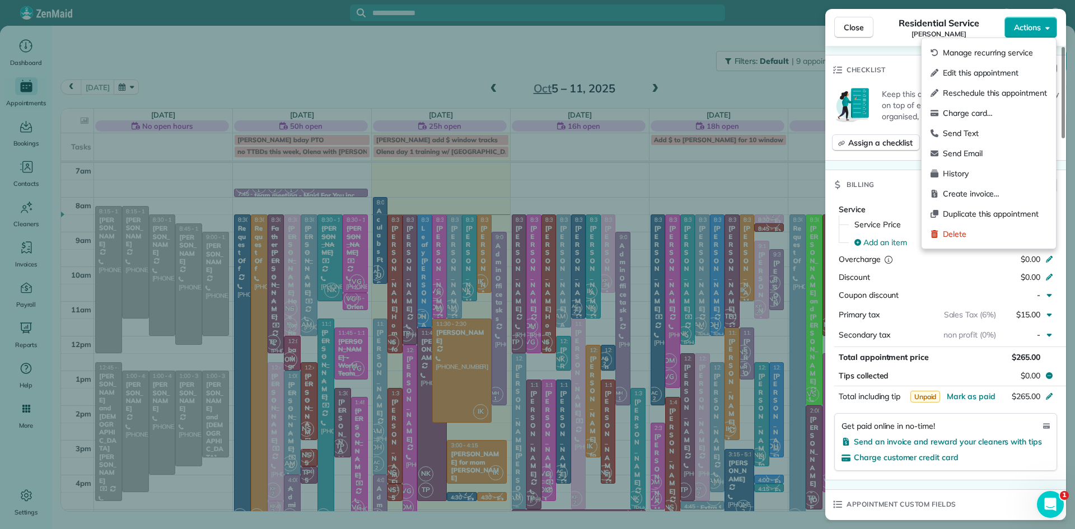
click at [1028, 27] on span "Actions" at bounding box center [1027, 27] width 27 height 11
click at [961, 114] on span "Charge card…" at bounding box center [995, 113] width 104 height 11
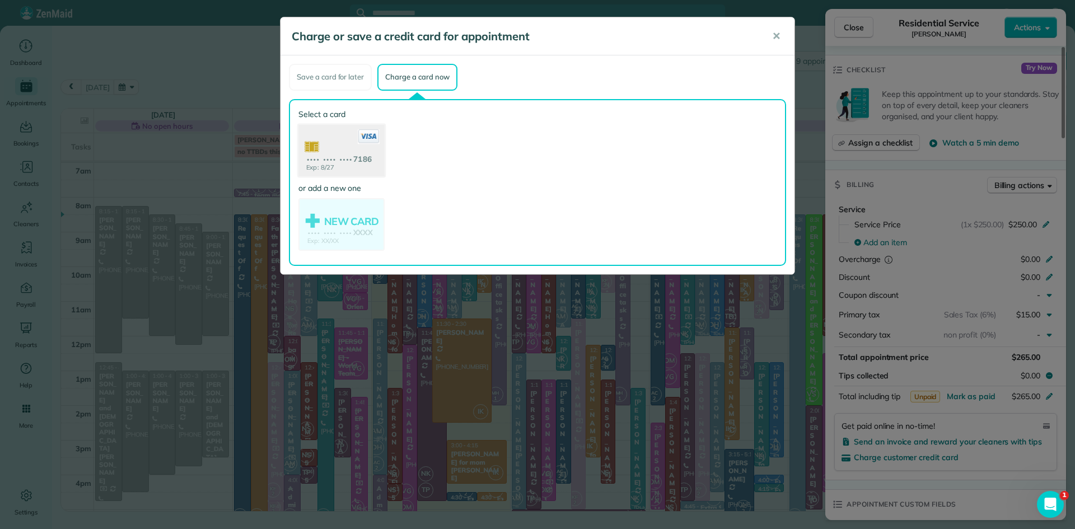
click at [343, 148] on use at bounding box center [341, 151] width 86 height 54
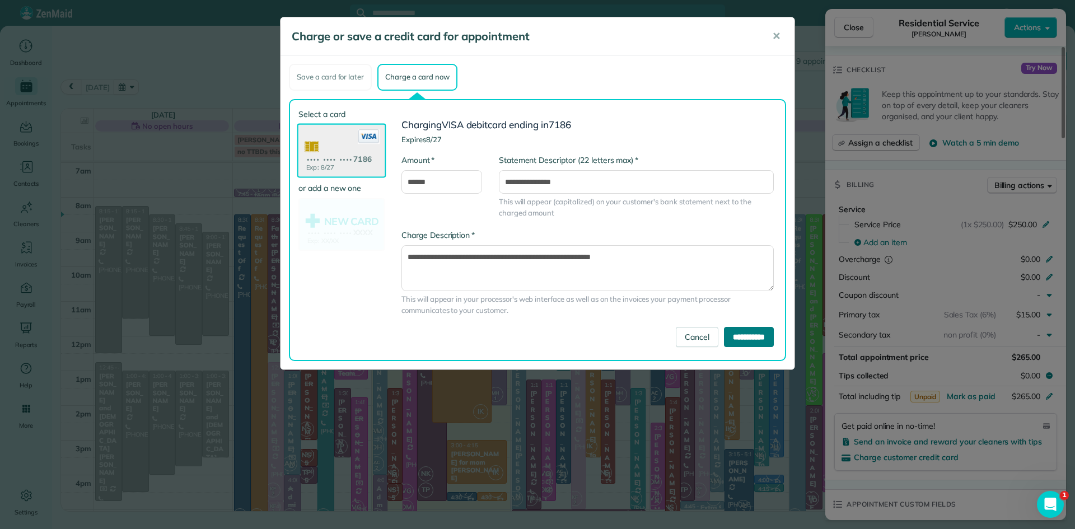
click at [724, 337] on input "**********" at bounding box center [749, 337] width 50 height 20
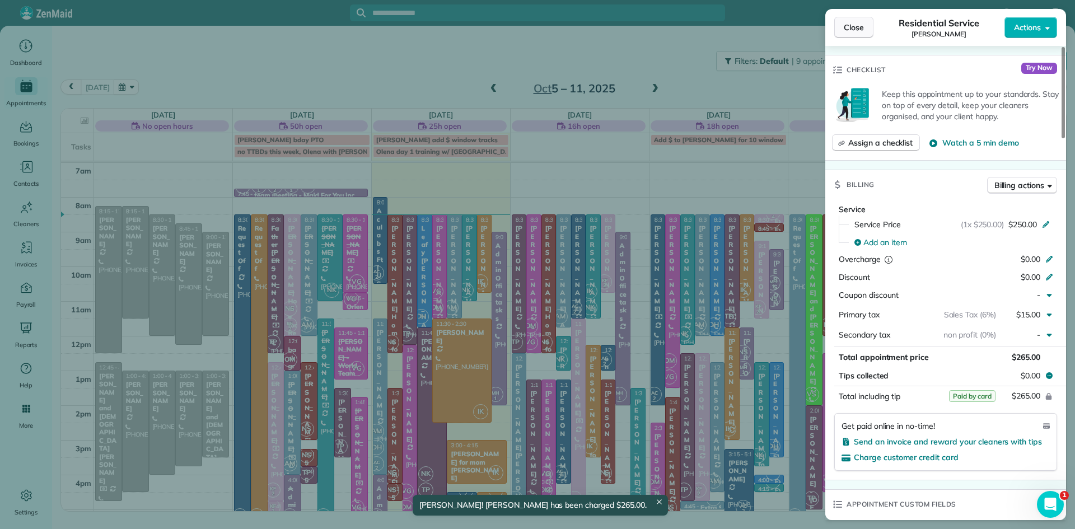
click at [849, 26] on span "Close" at bounding box center [854, 27] width 20 height 11
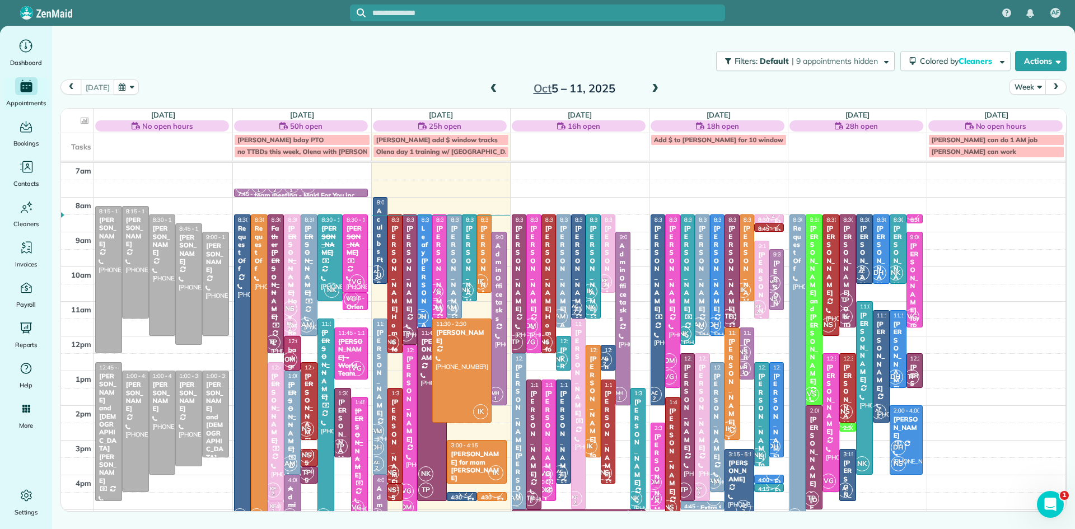
click at [396, 325] on div "[PERSON_NAME] Home for Retired Priests - behind Archbishop [PERSON_NAME]" at bounding box center [395, 430] width 8 height 410
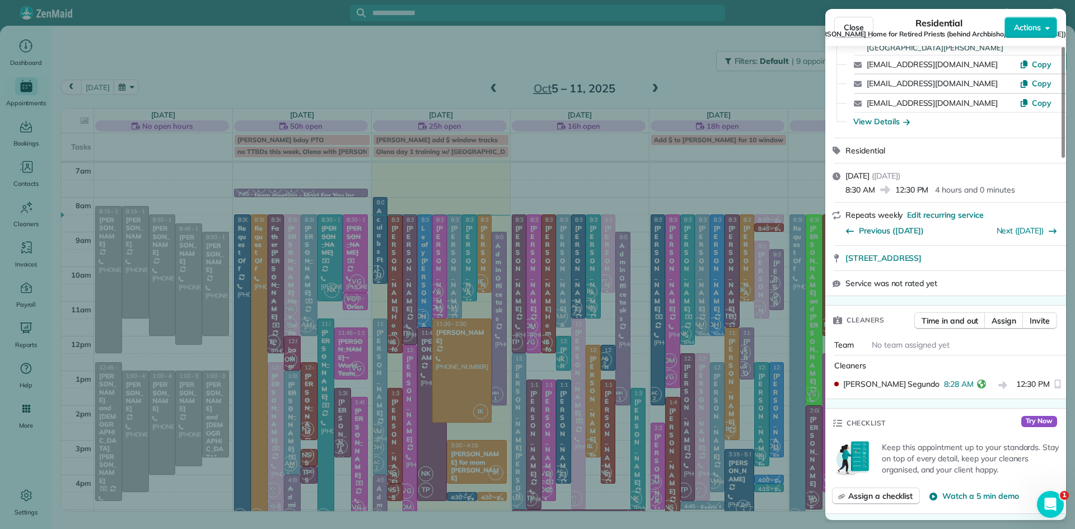
scroll to position [283, 0]
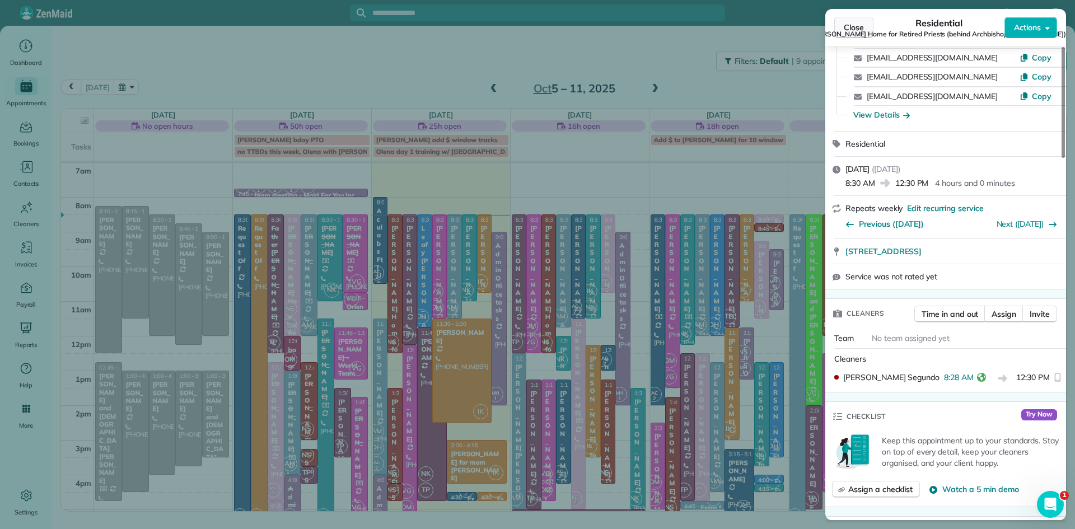
click at [847, 23] on span "Close" at bounding box center [854, 27] width 20 height 11
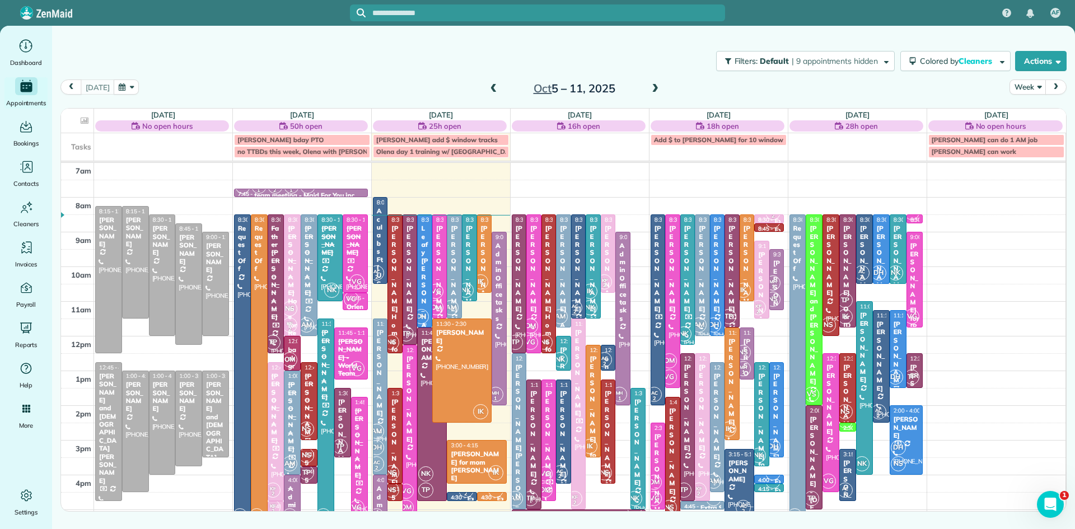
click at [423, 290] on div at bounding box center [425, 271] width 14 height 112
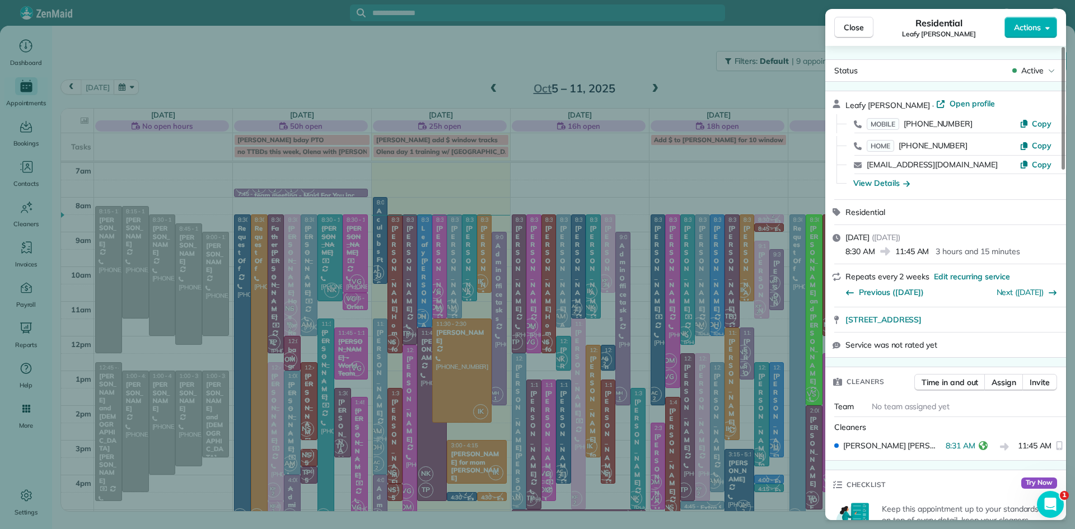
scroll to position [147, 0]
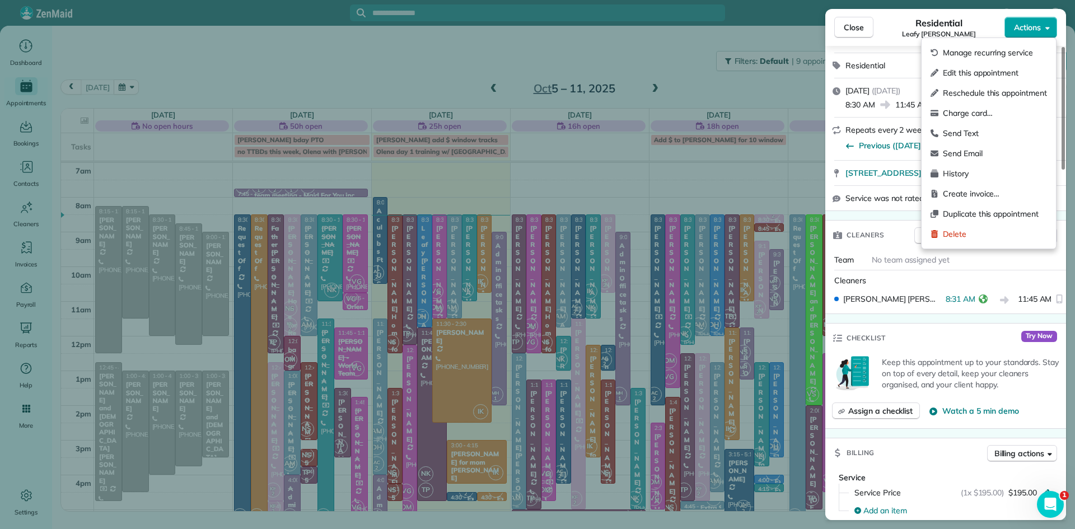
click at [1034, 30] on span "Actions" at bounding box center [1027, 27] width 27 height 11
click at [976, 115] on span "Charge card…" at bounding box center [995, 113] width 104 height 11
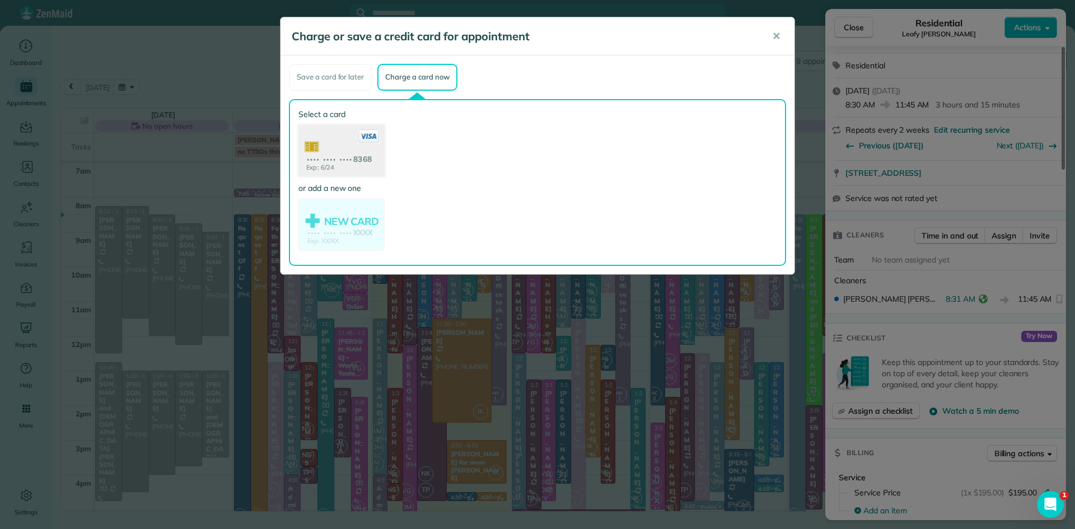
click at [314, 148] on use at bounding box center [341, 151] width 86 height 54
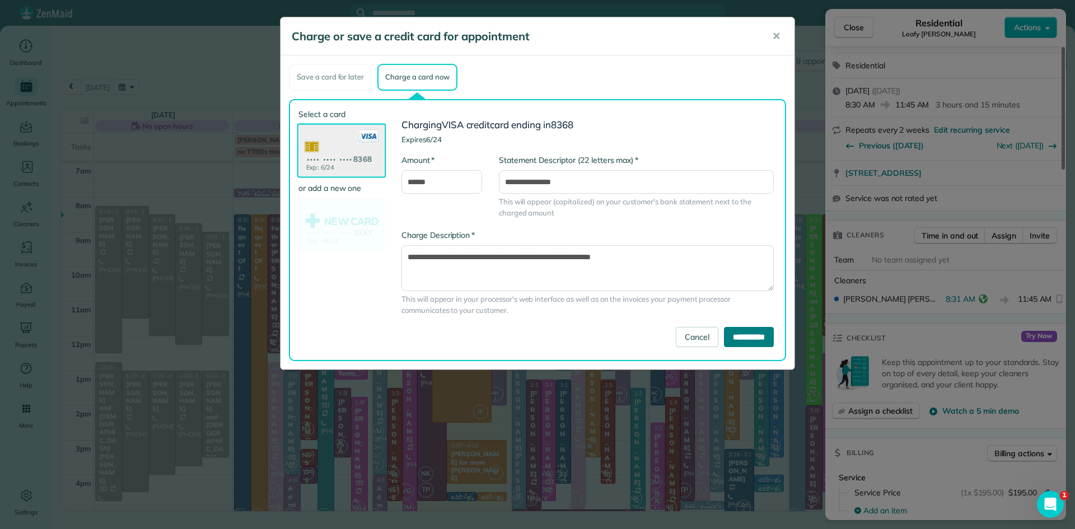
click at [724, 338] on input "**********" at bounding box center [749, 337] width 50 height 20
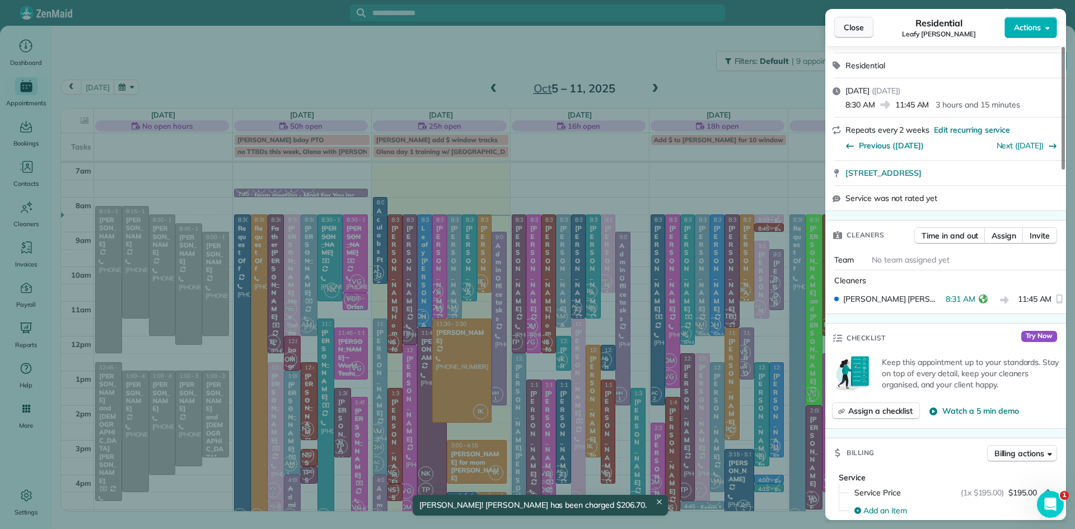
click at [848, 30] on span "Close" at bounding box center [854, 27] width 20 height 11
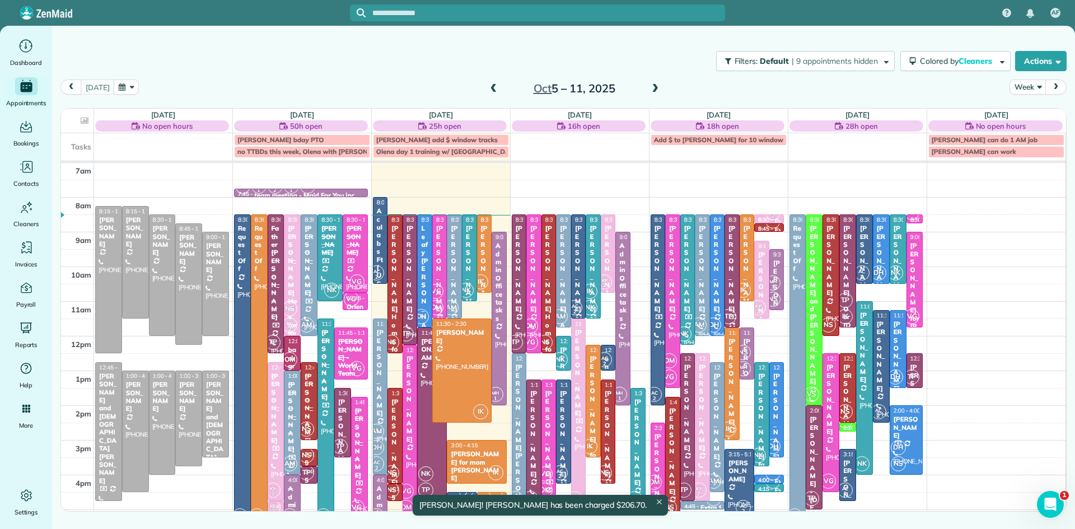
click at [440, 286] on span "VG" at bounding box center [435, 291] width 15 height 15
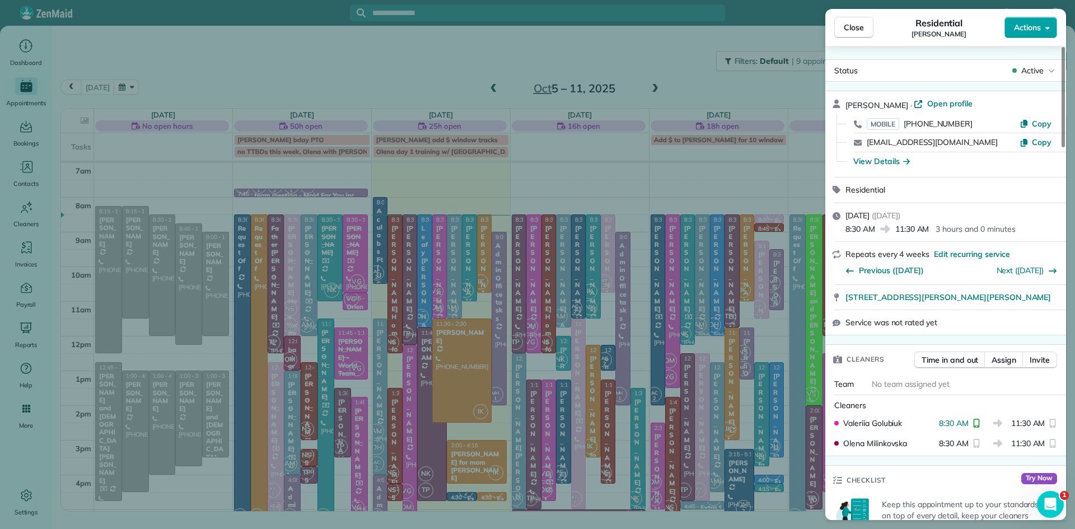
click at [1024, 27] on span "Actions" at bounding box center [1027, 27] width 27 height 11
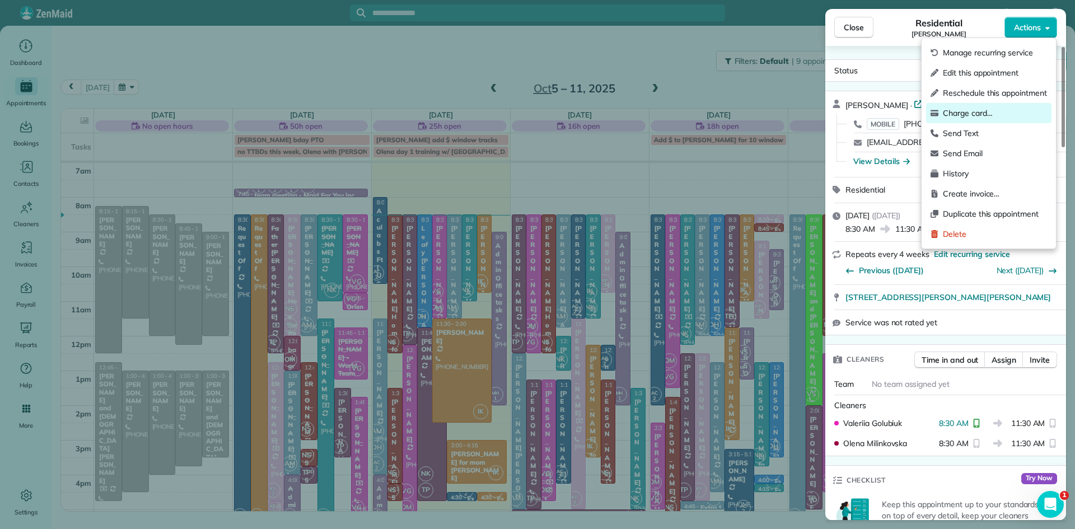
click at [963, 112] on span "Charge card…" at bounding box center [995, 113] width 104 height 11
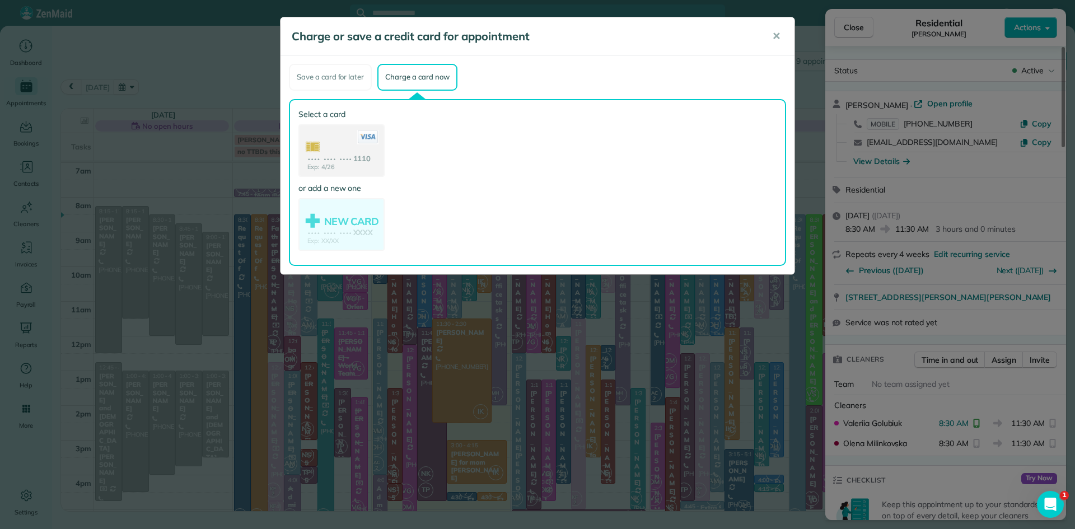
click at [346, 153] on use at bounding box center [342, 151] width 84 height 53
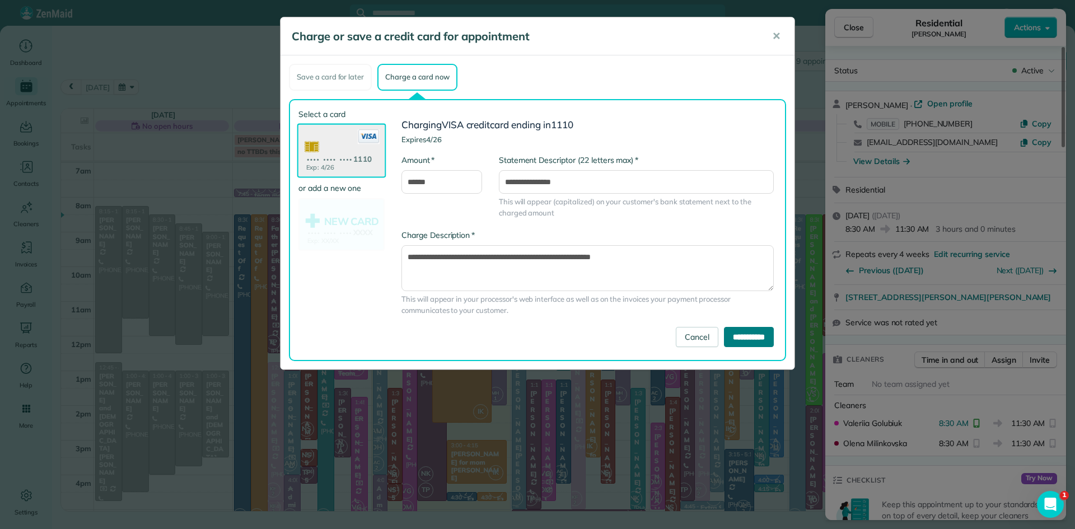
click at [760, 335] on input "**********" at bounding box center [749, 337] width 50 height 20
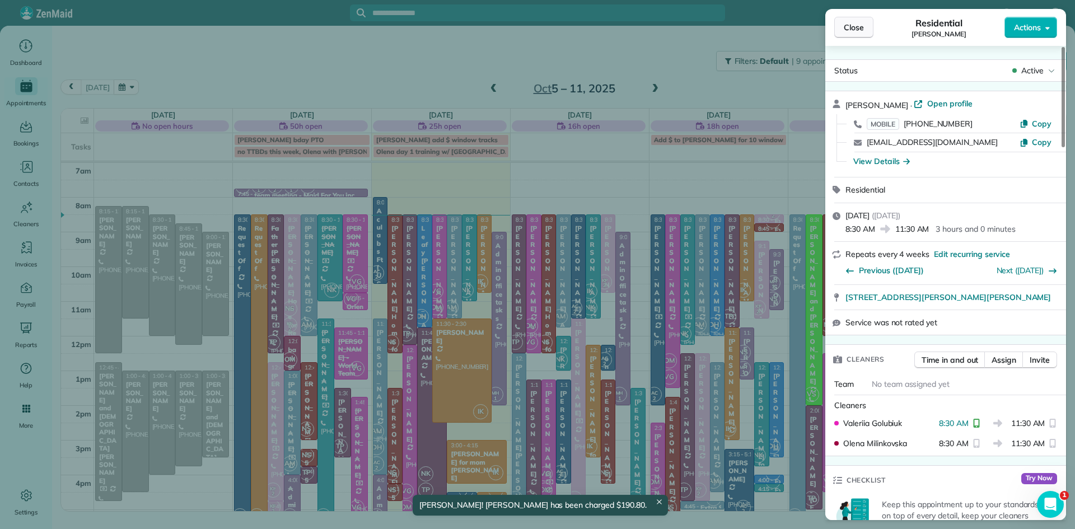
click at [850, 31] on span "Close" at bounding box center [854, 27] width 20 height 11
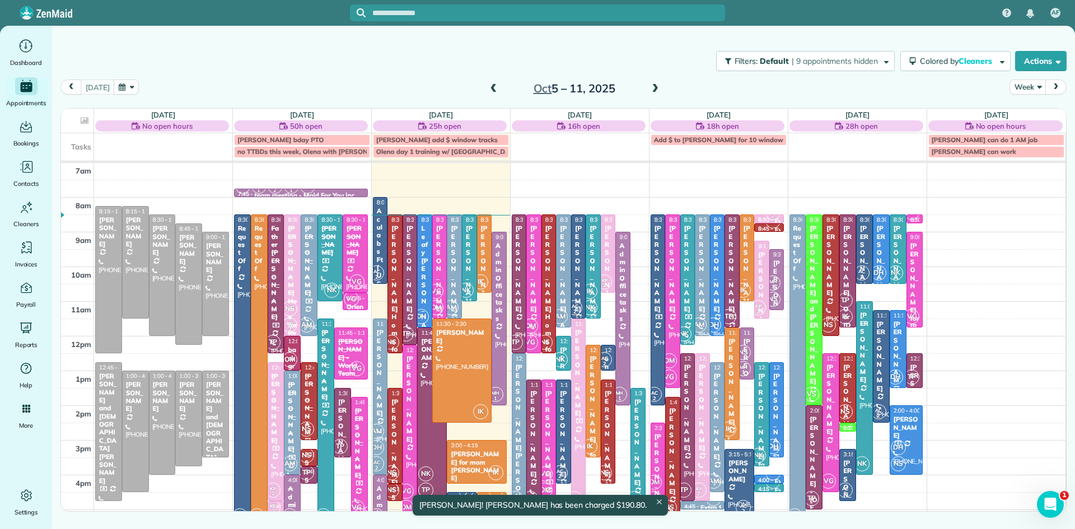
click at [459, 287] on div at bounding box center [454, 266] width 14 height 103
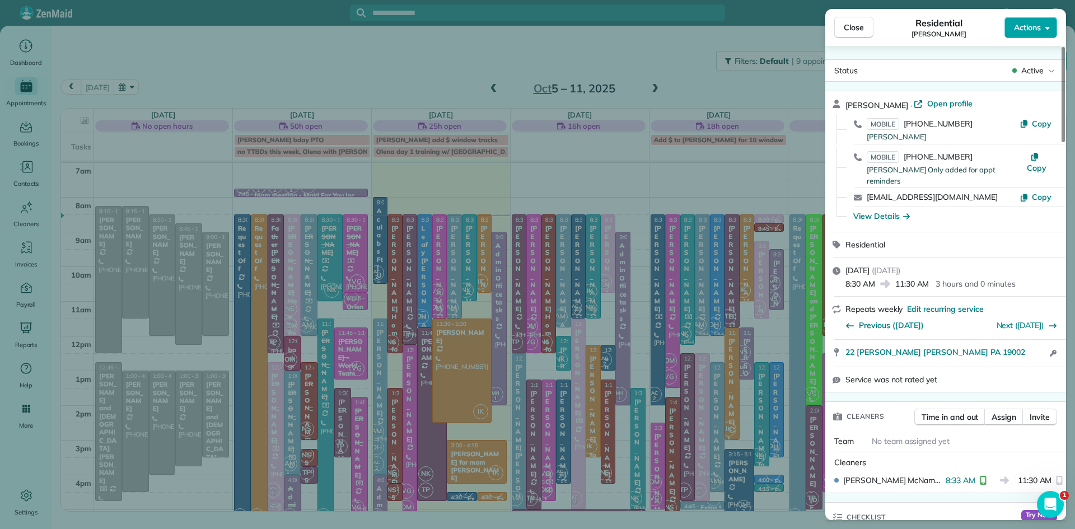
click at [1027, 28] on span "Actions" at bounding box center [1027, 27] width 27 height 11
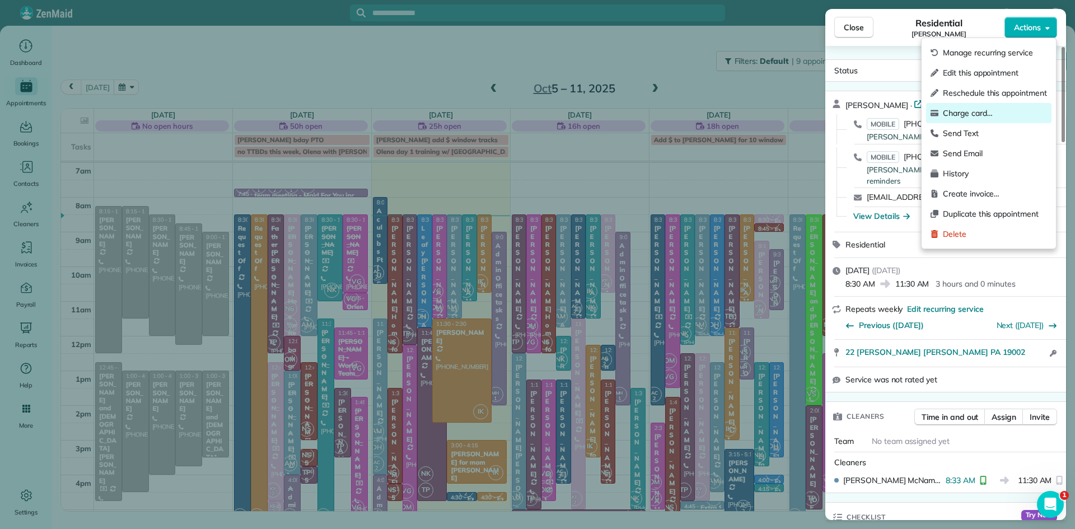
click at [977, 113] on span "Charge card…" at bounding box center [995, 113] width 104 height 11
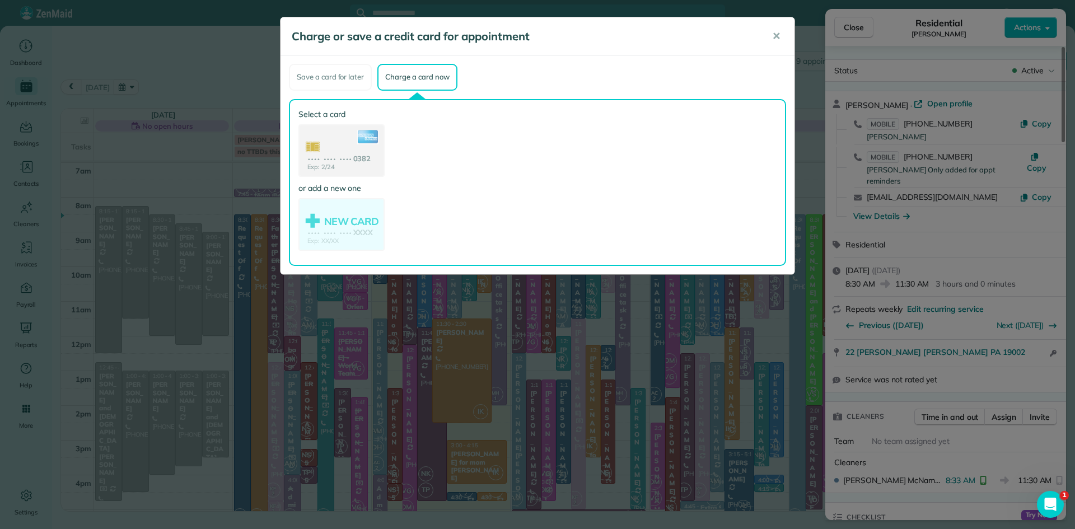
click at [376, 145] on use at bounding box center [342, 151] width 84 height 53
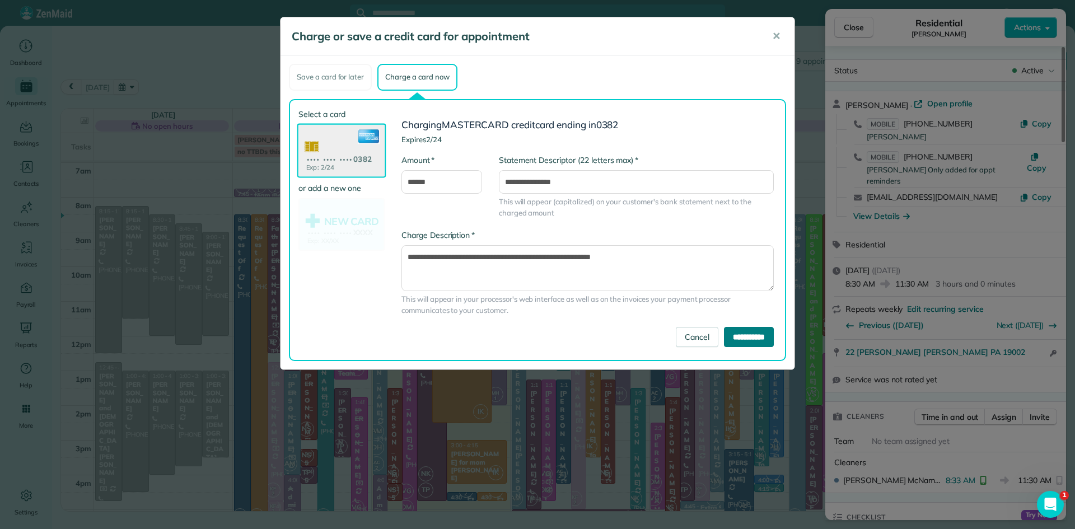
click at [724, 335] on input "**********" at bounding box center [749, 337] width 50 height 20
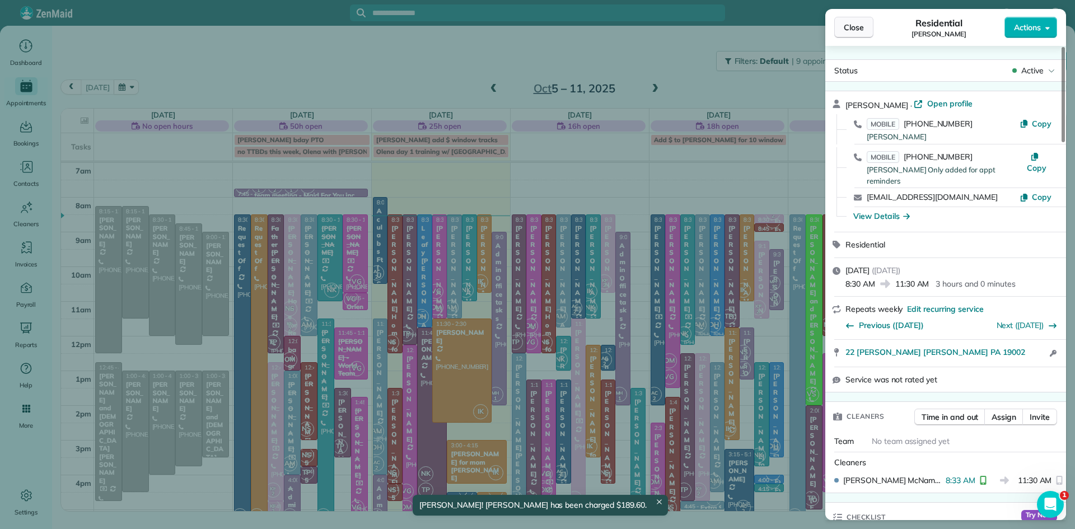
click at [843, 27] on button "Close" at bounding box center [853, 27] width 39 height 21
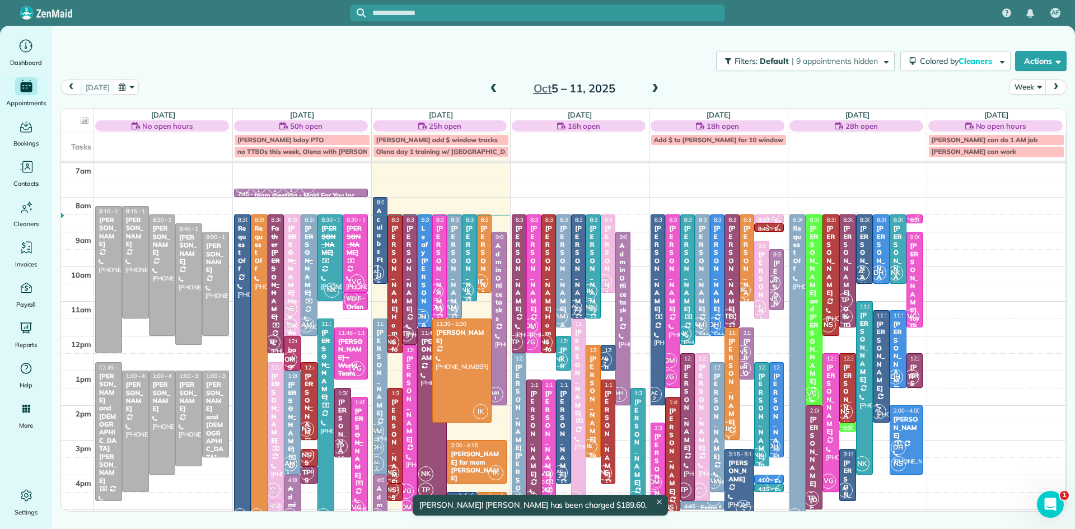
click at [466, 281] on div "[PERSON_NAME]" at bounding box center [469, 269] width 8 height 88
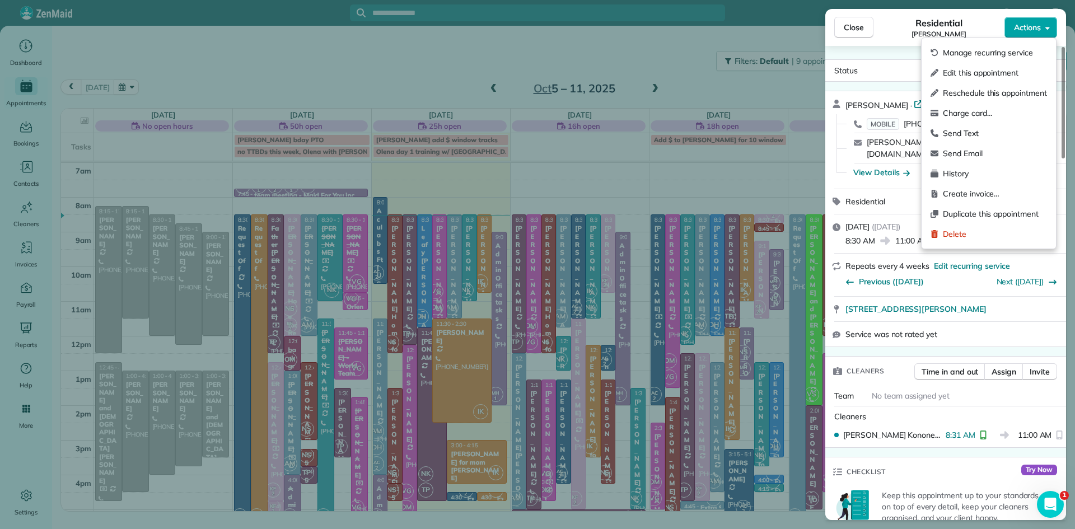
click at [1029, 27] on span "Actions" at bounding box center [1027, 27] width 27 height 11
click at [974, 108] on span "Charge card…" at bounding box center [995, 113] width 104 height 11
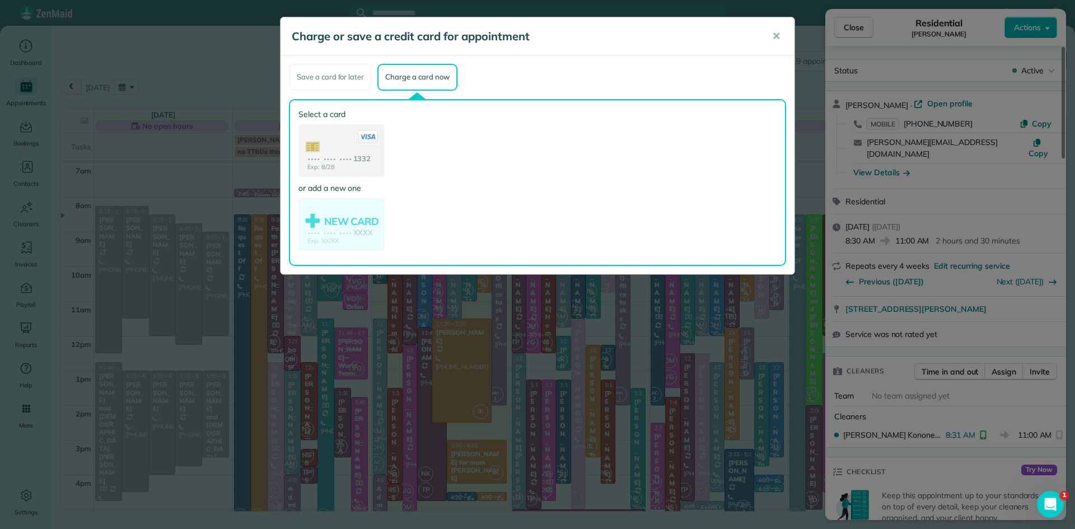
click at [340, 148] on use at bounding box center [342, 151] width 84 height 53
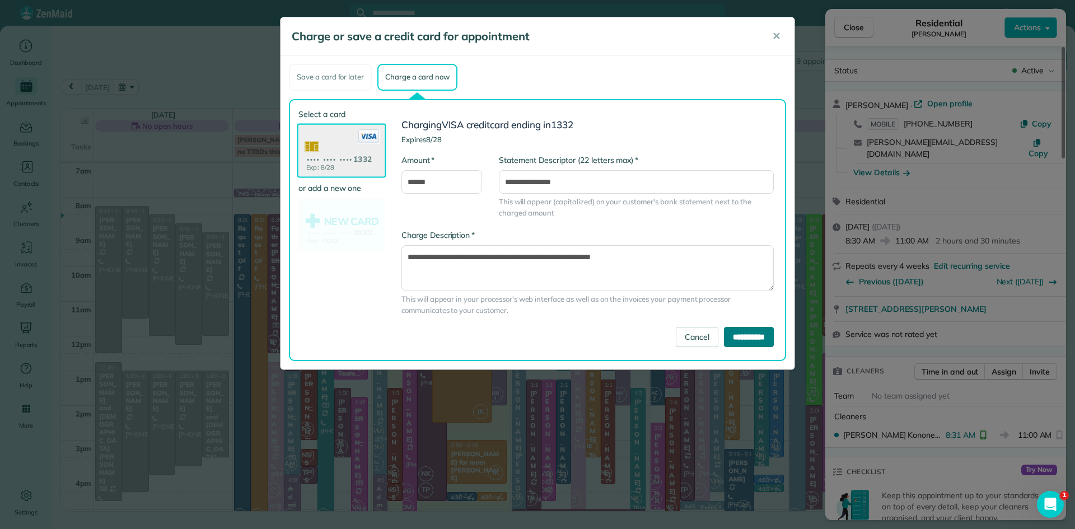
click at [754, 341] on input "**********" at bounding box center [749, 337] width 50 height 20
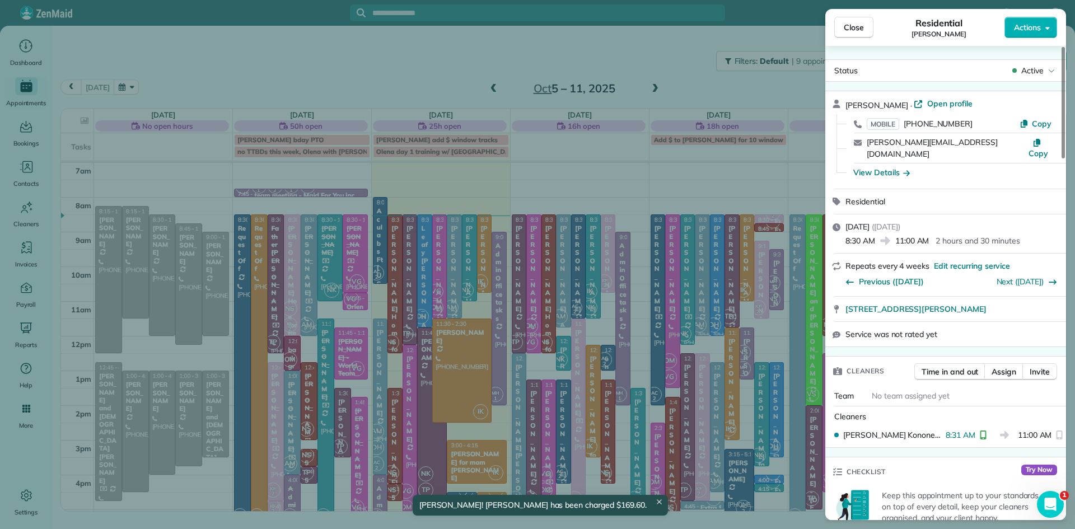
click at [861, 33] on button "Close" at bounding box center [853, 27] width 39 height 21
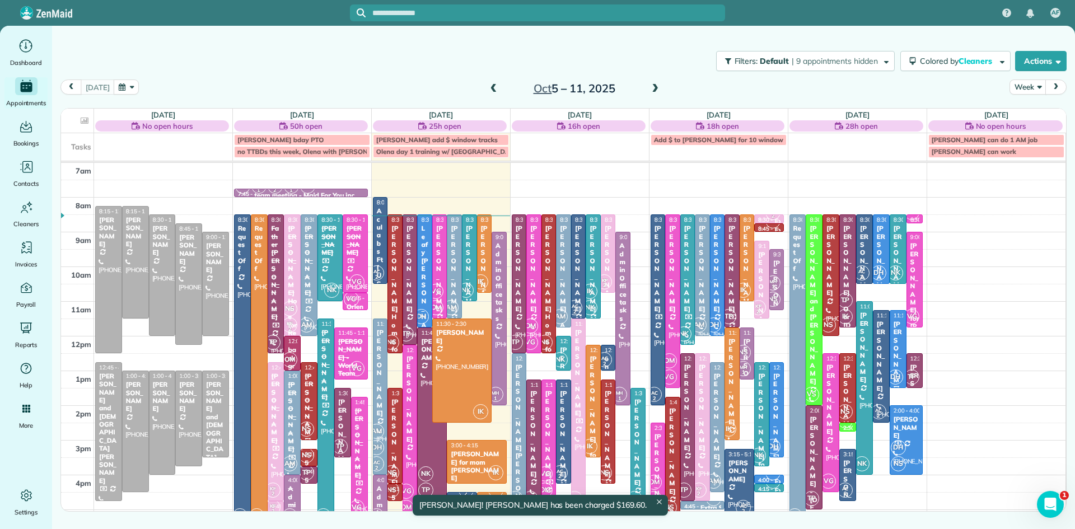
click at [484, 267] on div "[PERSON_NAME]" at bounding box center [484, 269] width 8 height 88
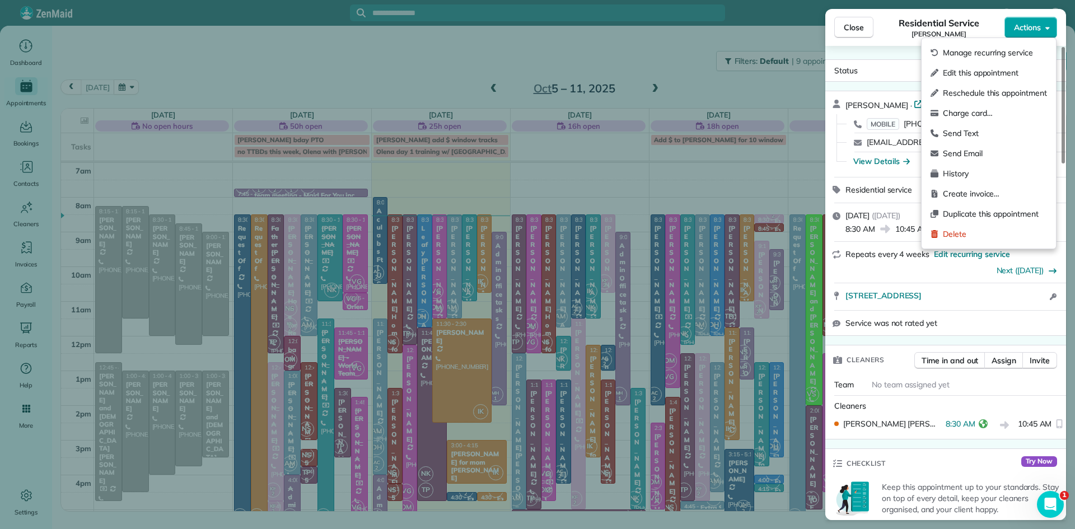
click at [1029, 30] on span "Actions" at bounding box center [1027, 27] width 27 height 11
click at [969, 113] on span "Charge card…" at bounding box center [995, 113] width 104 height 11
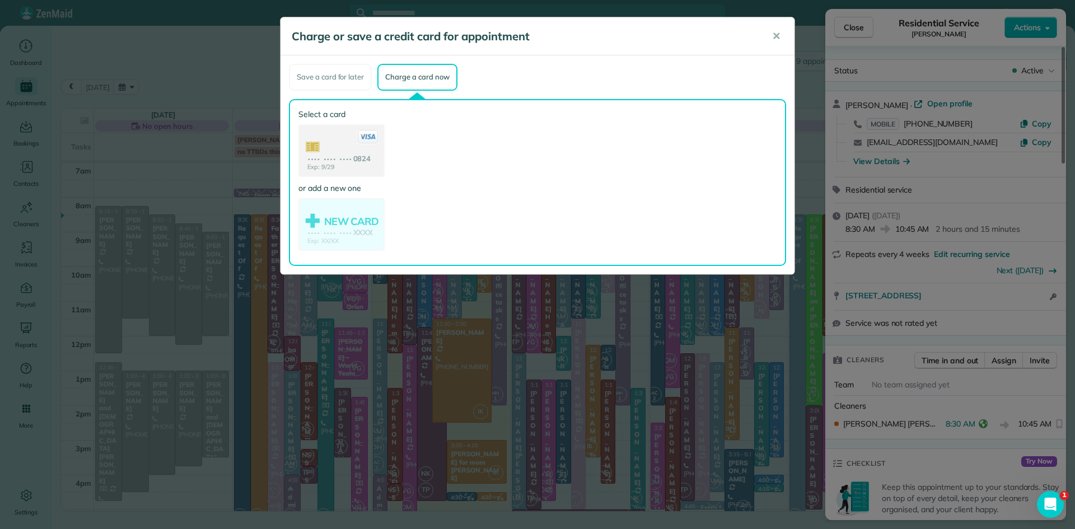
click at [337, 145] on use at bounding box center [342, 151] width 84 height 53
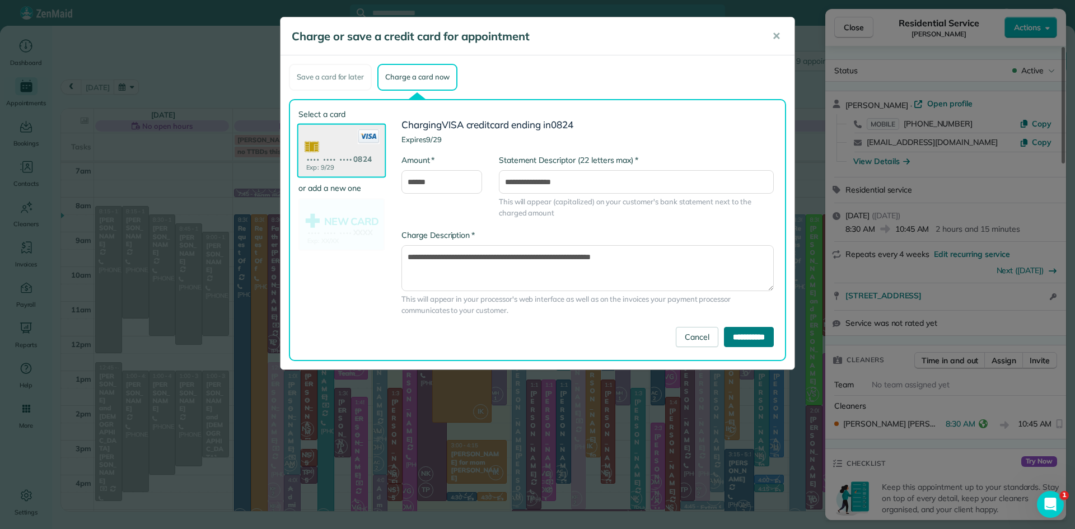
click at [724, 338] on input "**********" at bounding box center [749, 337] width 50 height 20
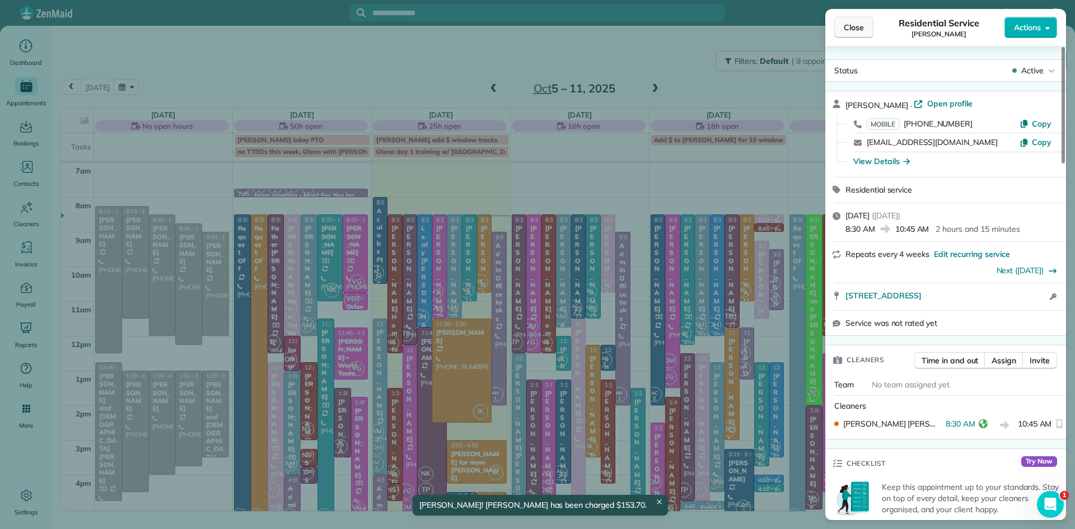
click at [851, 22] on span "Close" at bounding box center [854, 27] width 20 height 11
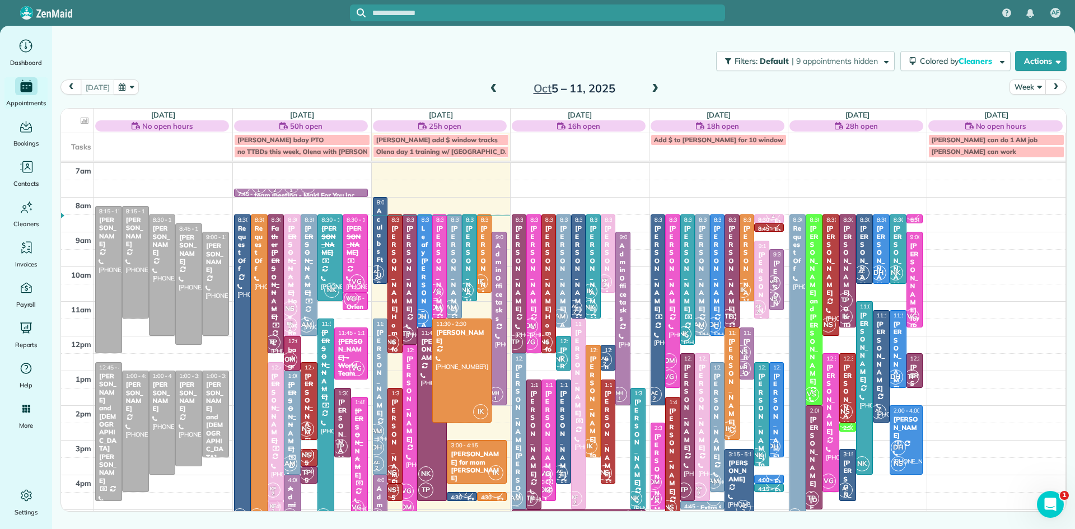
click at [397, 441] on div "[PERSON_NAME]" at bounding box center [395, 442] width 8 height 88
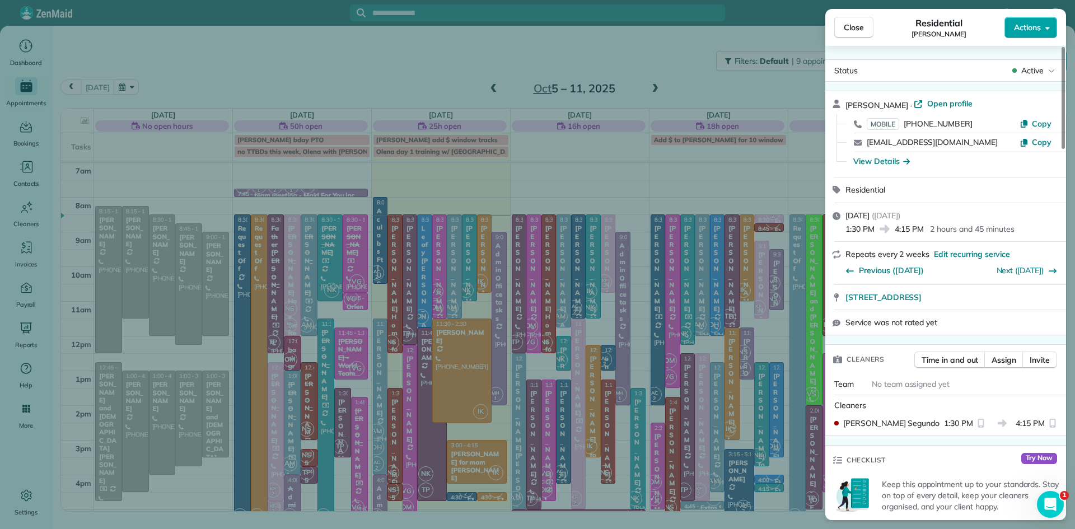
click at [1035, 30] on span "Actions" at bounding box center [1027, 27] width 27 height 11
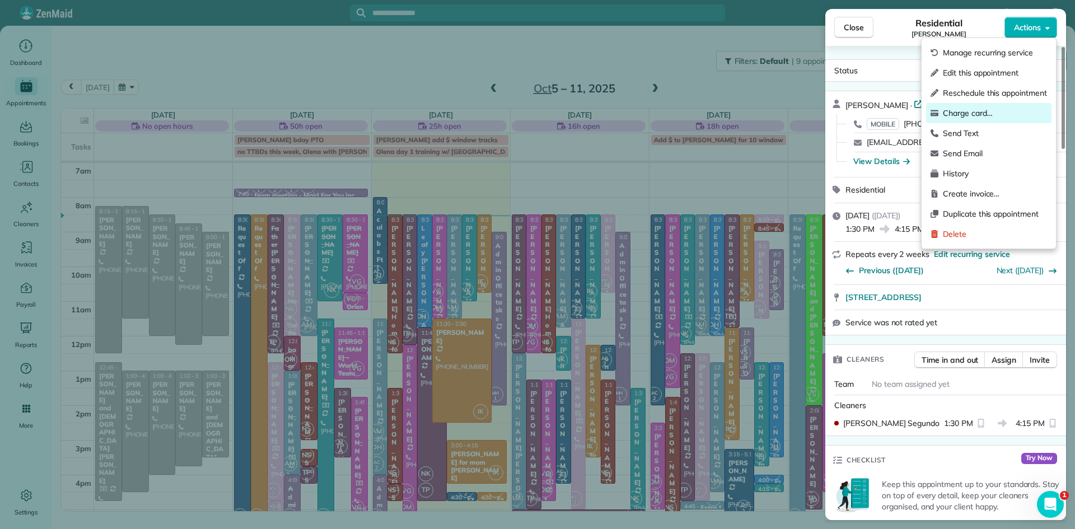
click at [988, 110] on span "Charge card…" at bounding box center [995, 113] width 104 height 11
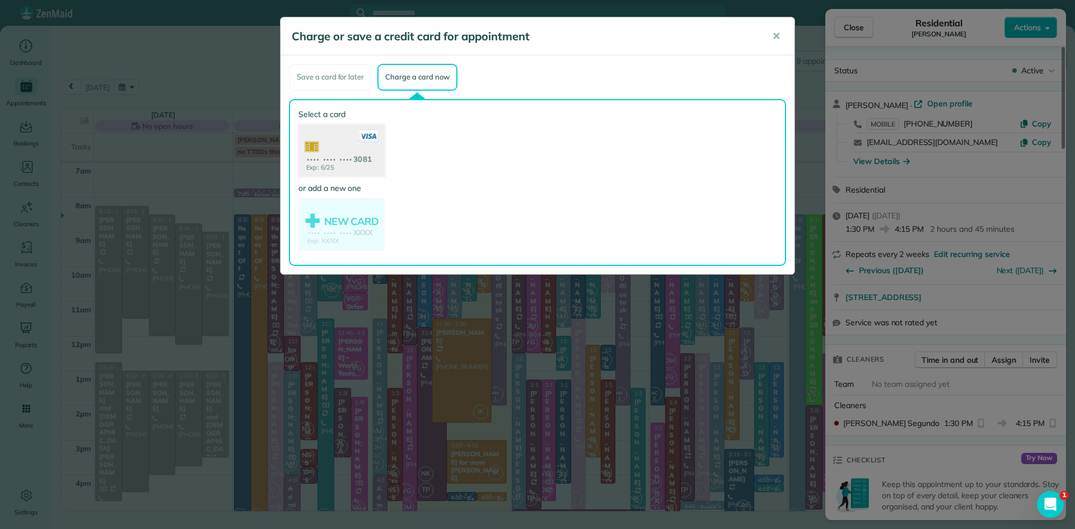
click at [328, 146] on use at bounding box center [341, 151] width 86 height 54
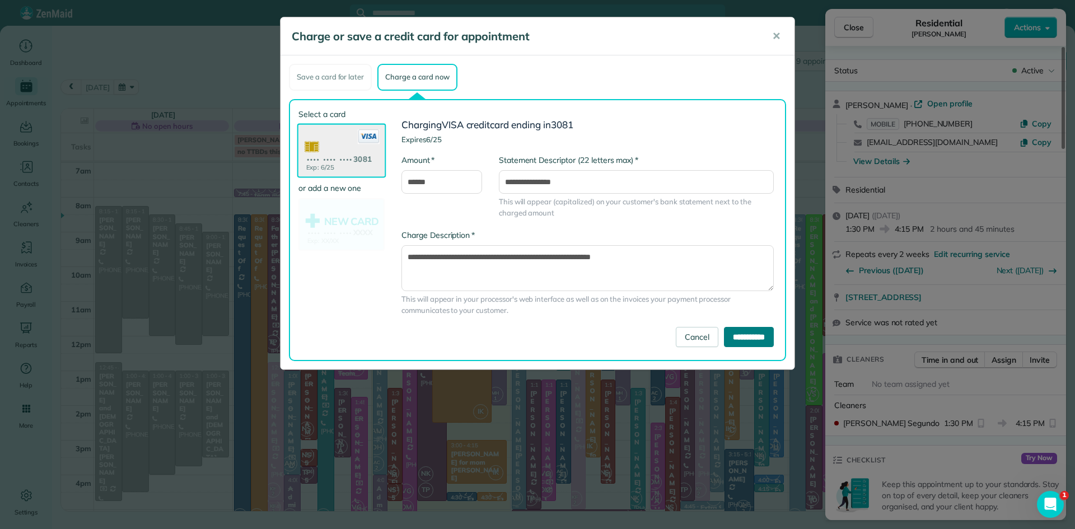
click at [742, 335] on input "**********" at bounding box center [749, 337] width 50 height 20
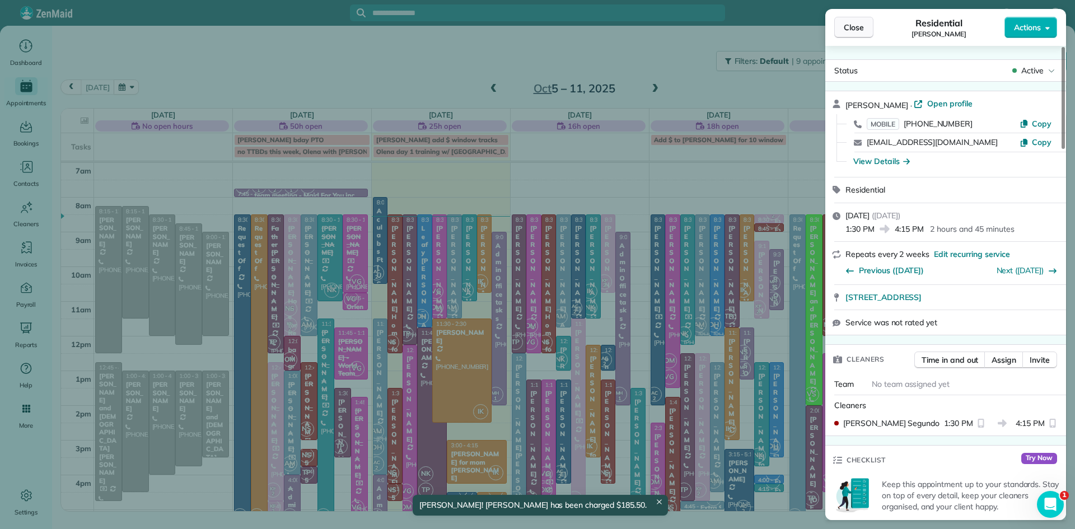
click at [856, 32] on span "Close" at bounding box center [854, 27] width 20 height 11
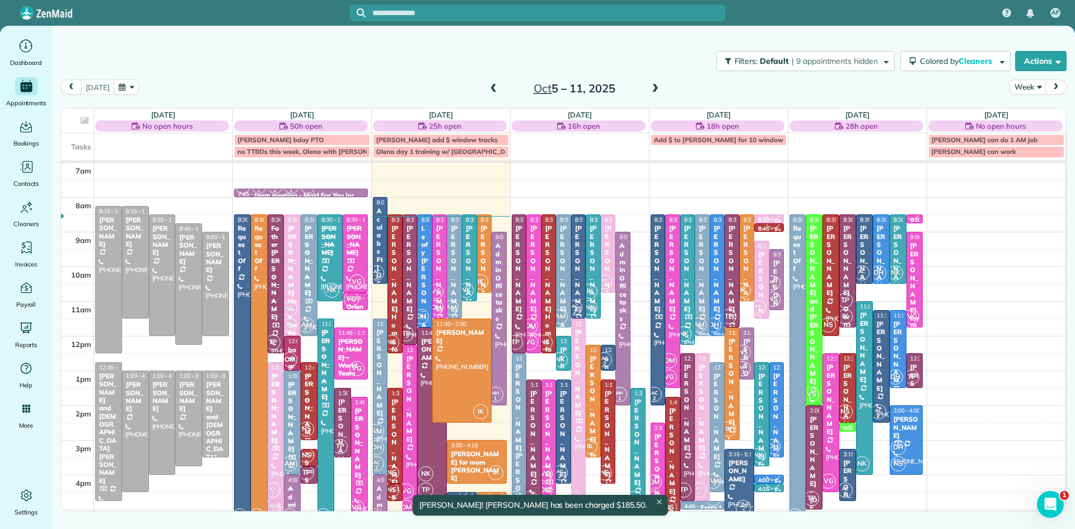
click at [396, 495] on span "NS" at bounding box center [391, 490] width 15 height 15
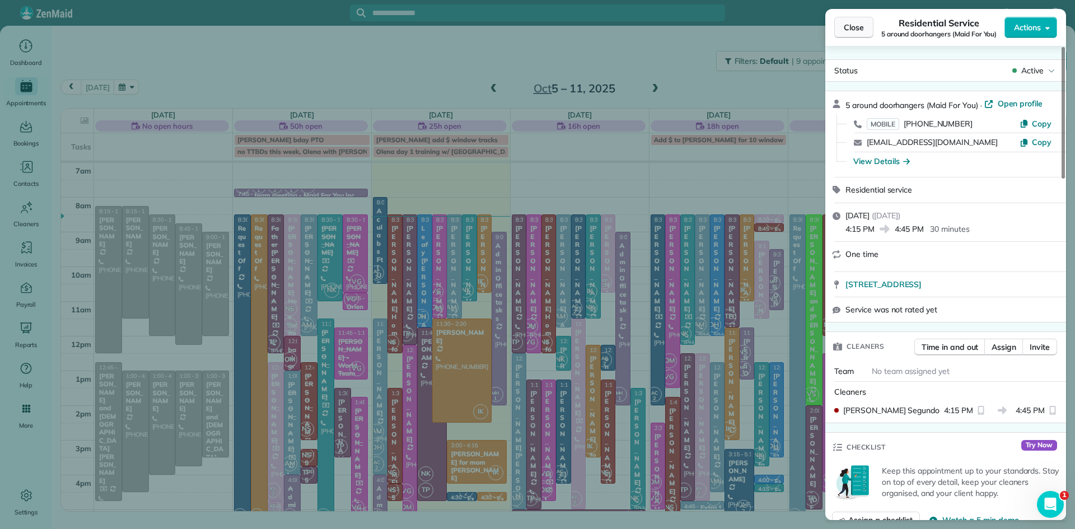
click at [843, 23] on button "Close" at bounding box center [853, 27] width 39 height 21
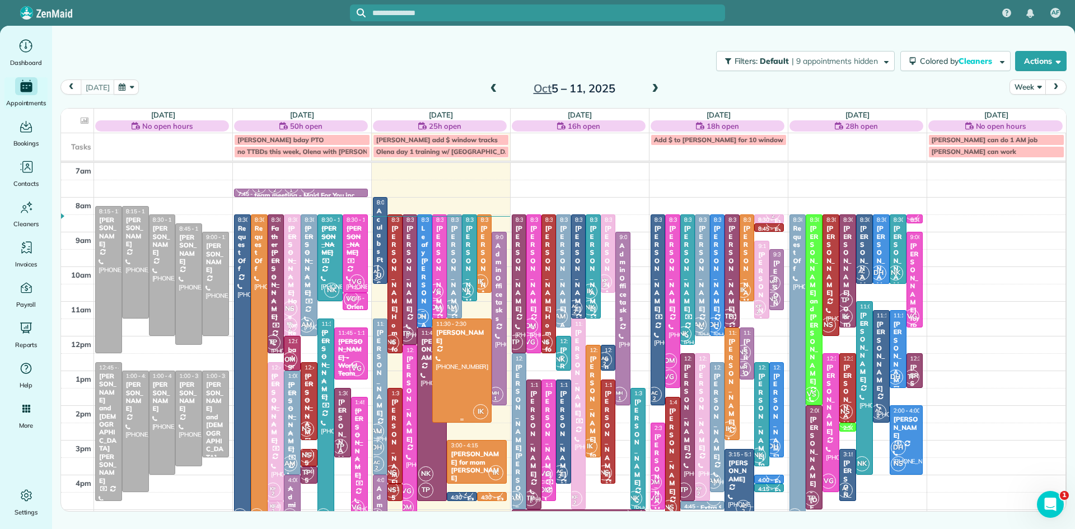
click at [465, 362] on div at bounding box center [462, 370] width 58 height 103
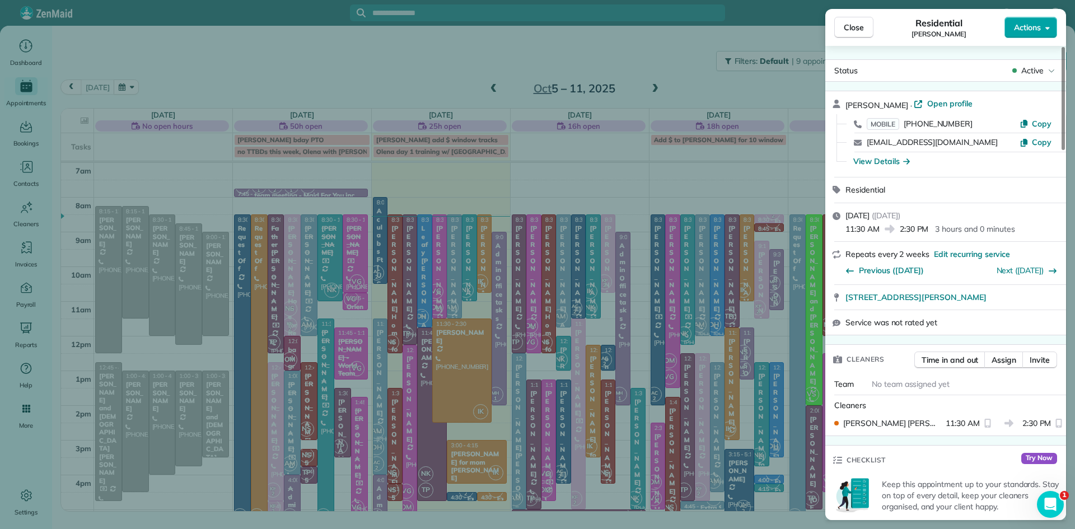
click at [1036, 24] on span "Actions" at bounding box center [1027, 27] width 27 height 11
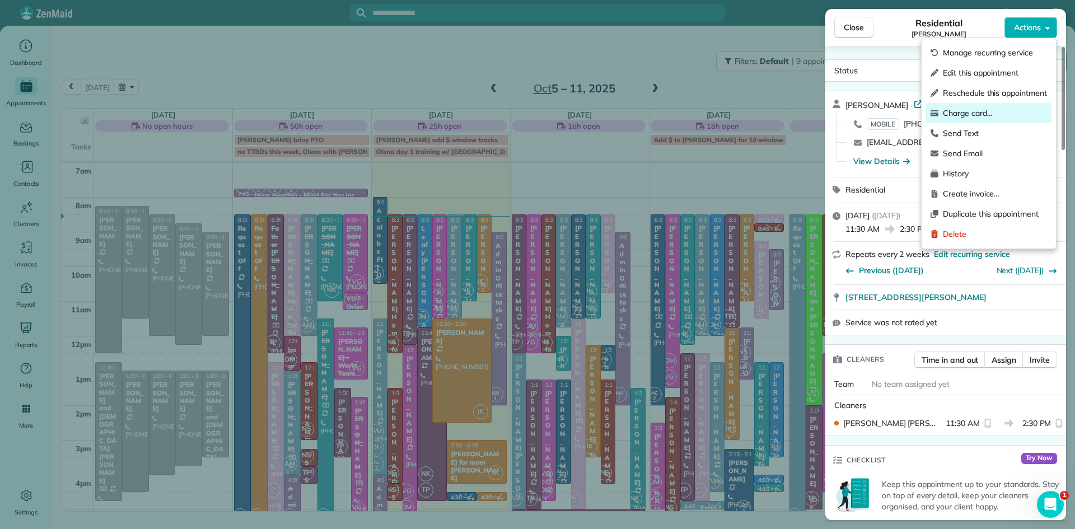
click at [990, 115] on span "Charge card…" at bounding box center [995, 113] width 104 height 11
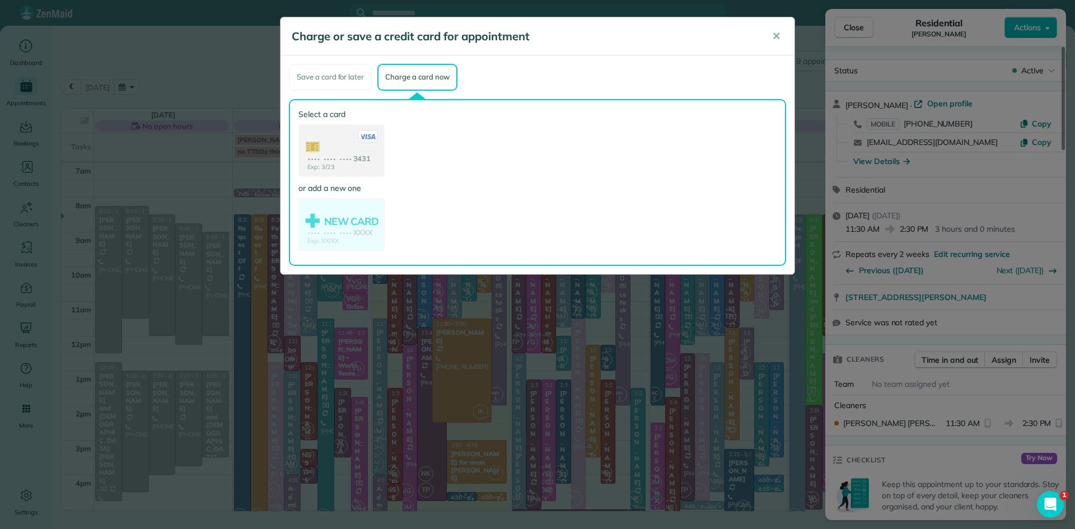
click at [352, 162] on use at bounding box center [342, 151] width 84 height 53
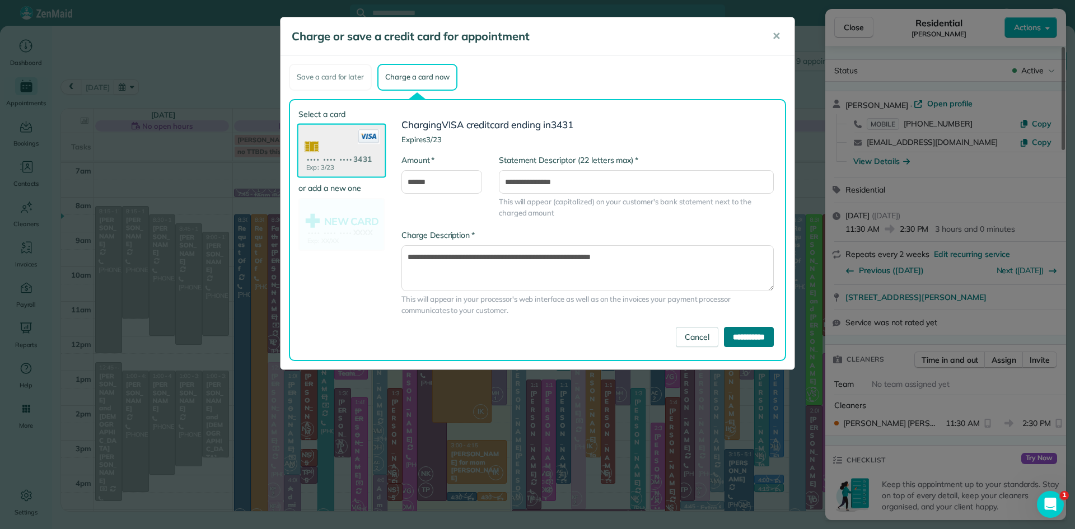
click at [748, 337] on input "**********" at bounding box center [749, 337] width 50 height 20
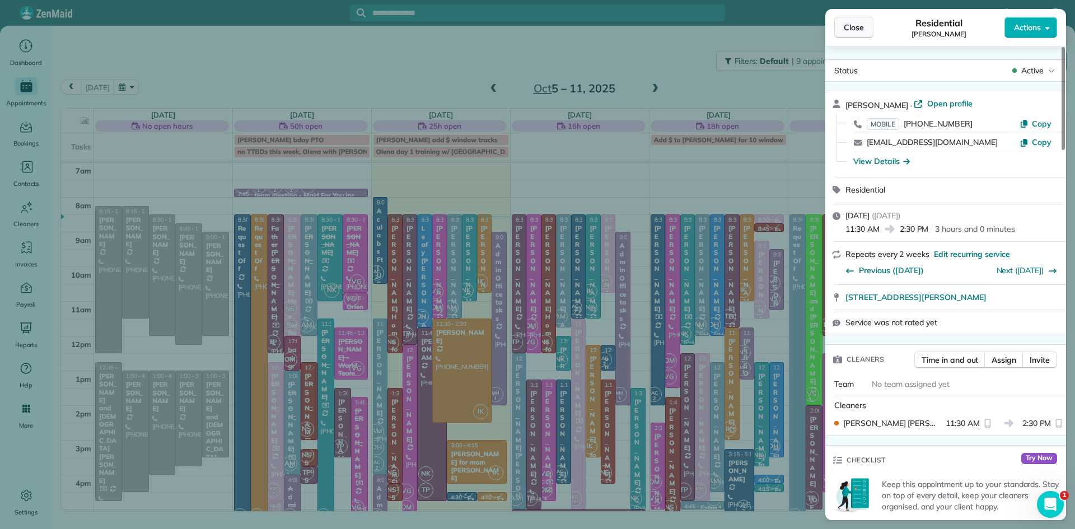
click at [857, 26] on span "Close" at bounding box center [854, 27] width 20 height 11
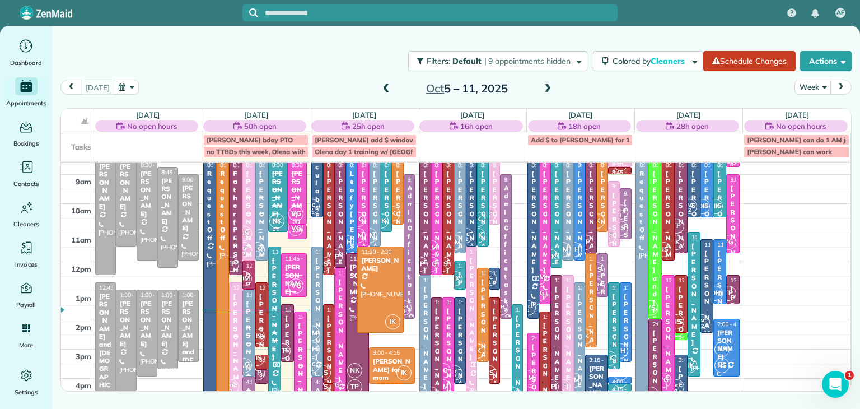
scroll to position [45, 0]
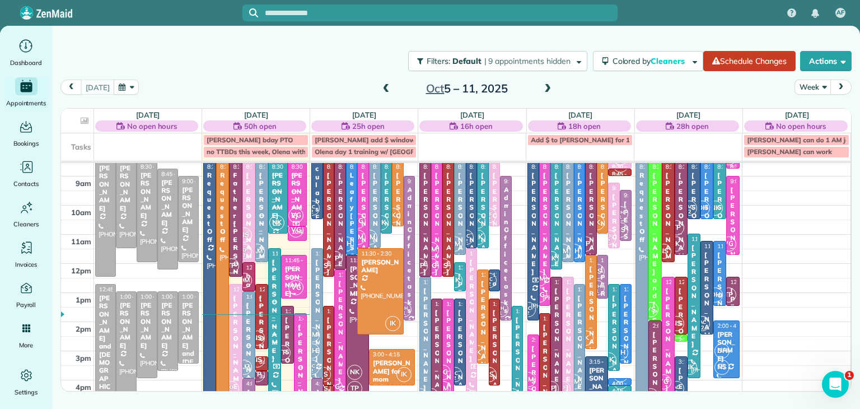
click at [383, 88] on span at bounding box center [386, 89] width 12 height 10
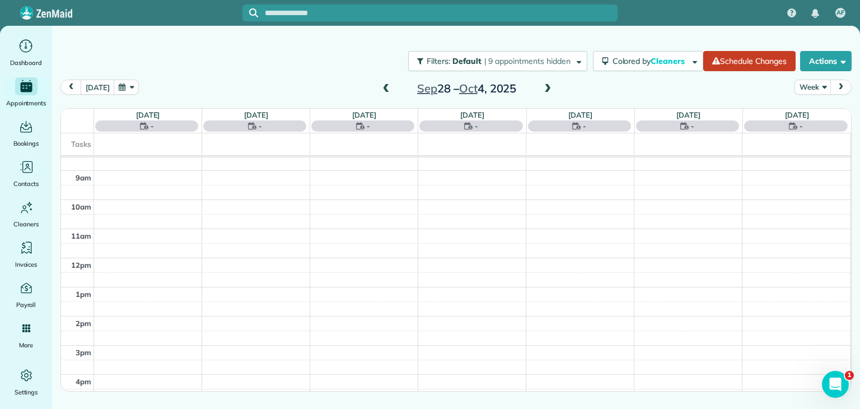
scroll to position [0, 0]
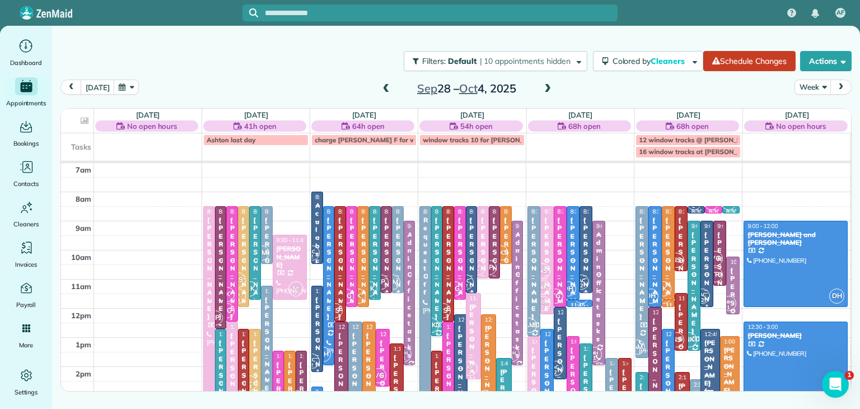
click at [543, 88] on span at bounding box center [548, 89] width 12 height 10
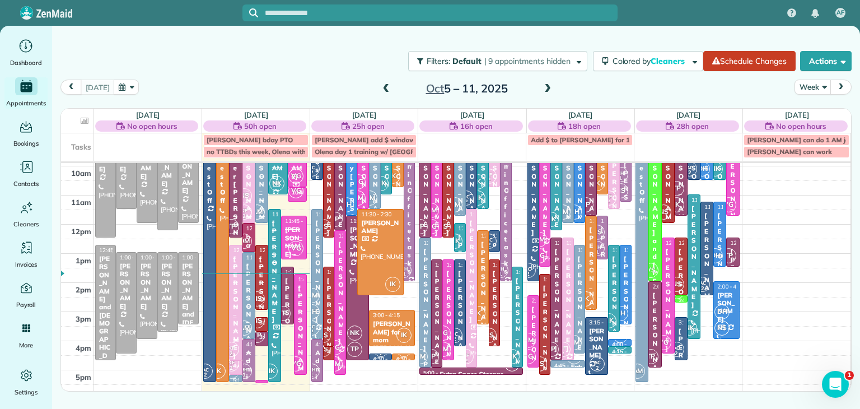
scroll to position [88, 0]
